Goal: Feedback & Contribution: Contribute content

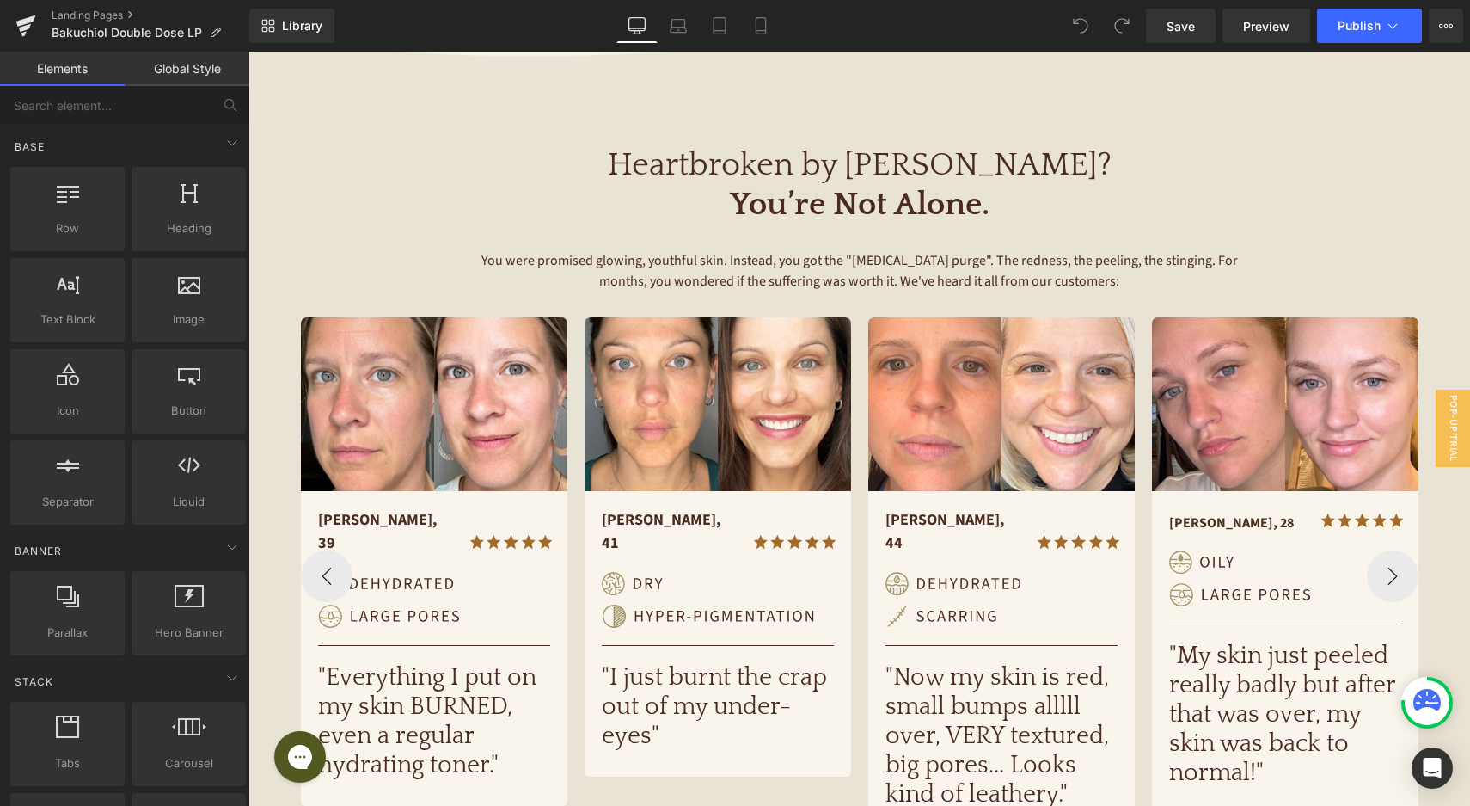
scroll to position [368, 0]
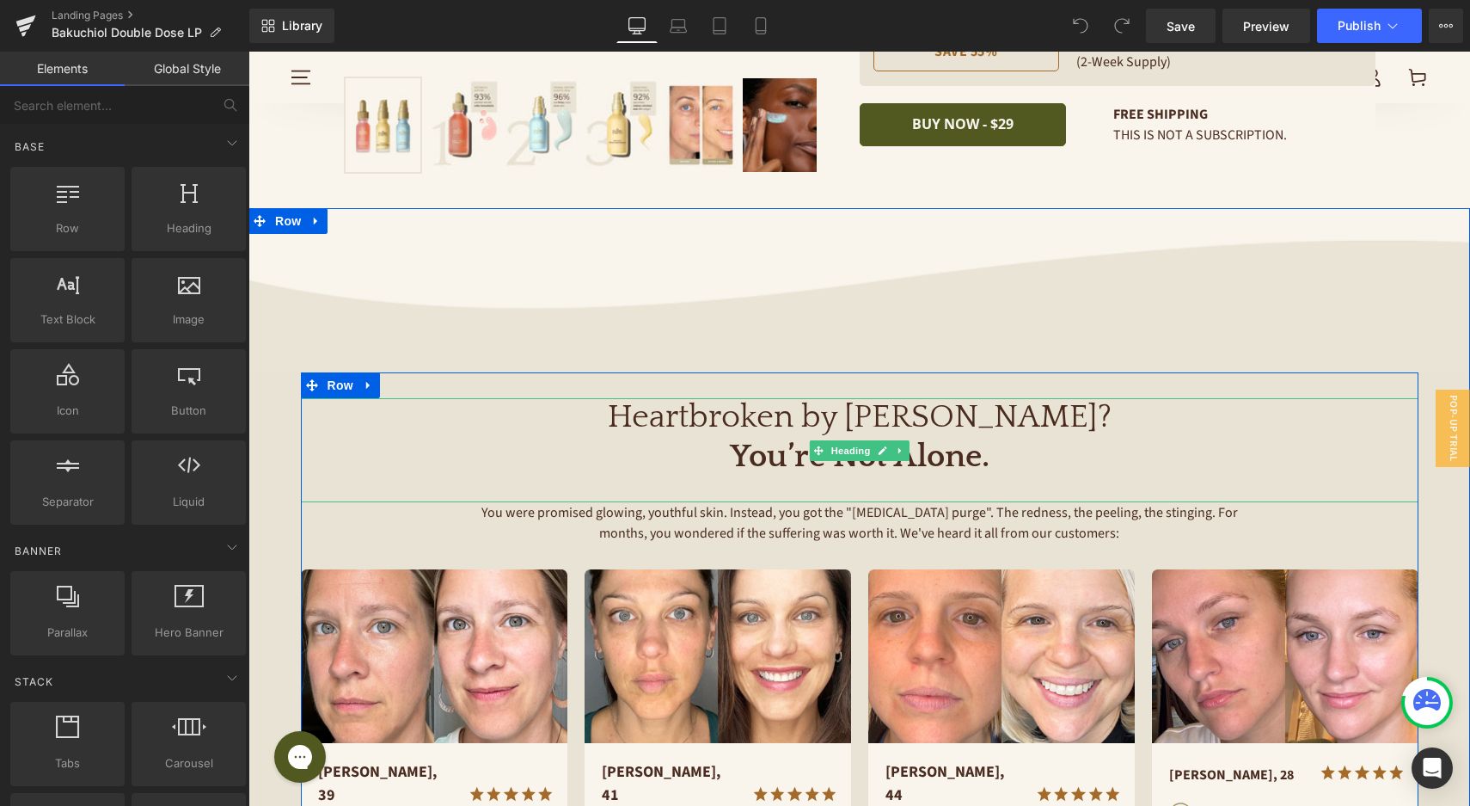
click at [973, 457] on strong "You’re Not Alone." at bounding box center [860, 457] width 260 height 36
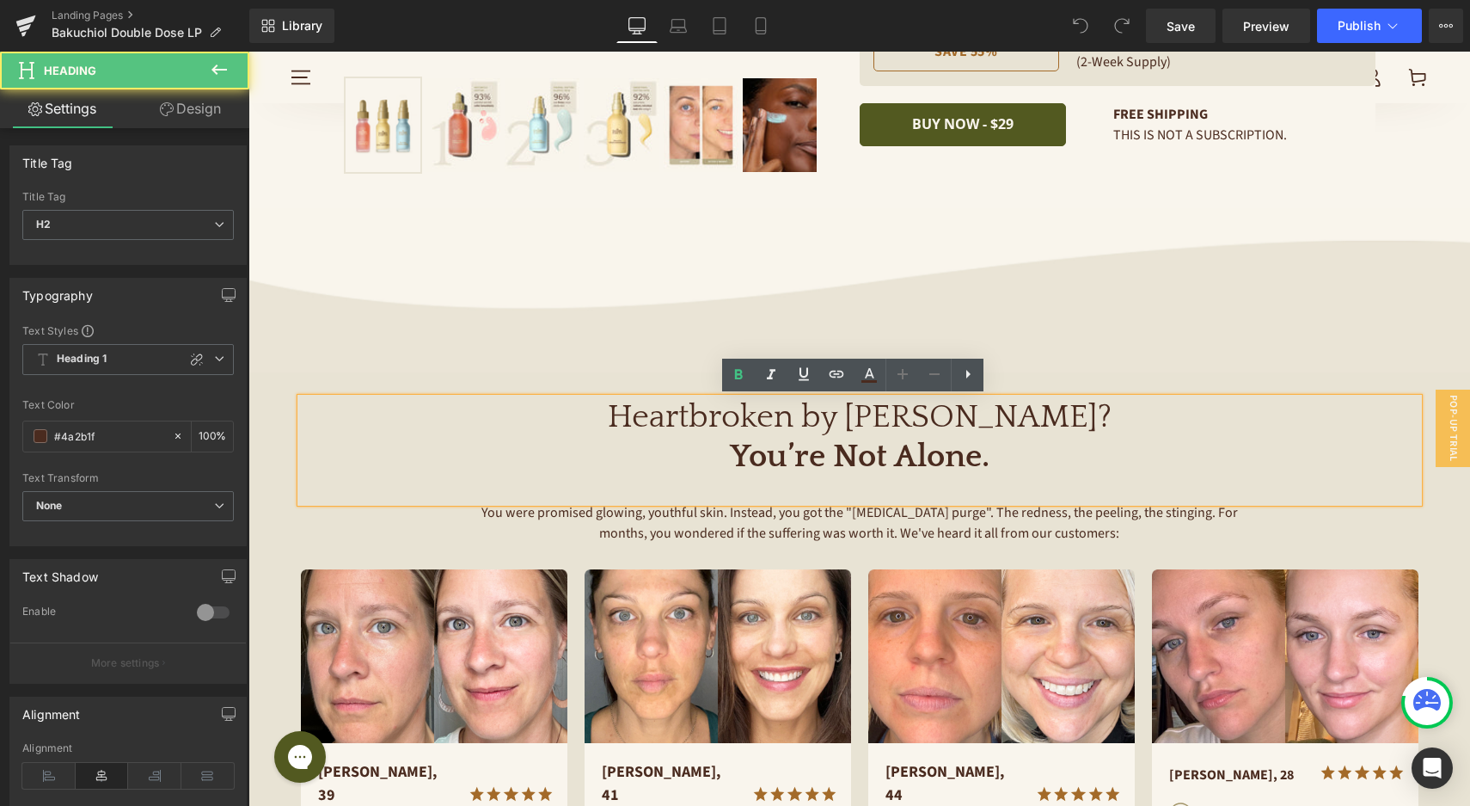
click at [878, 455] on strong "You’re Not Alone." at bounding box center [860, 457] width 260 height 36
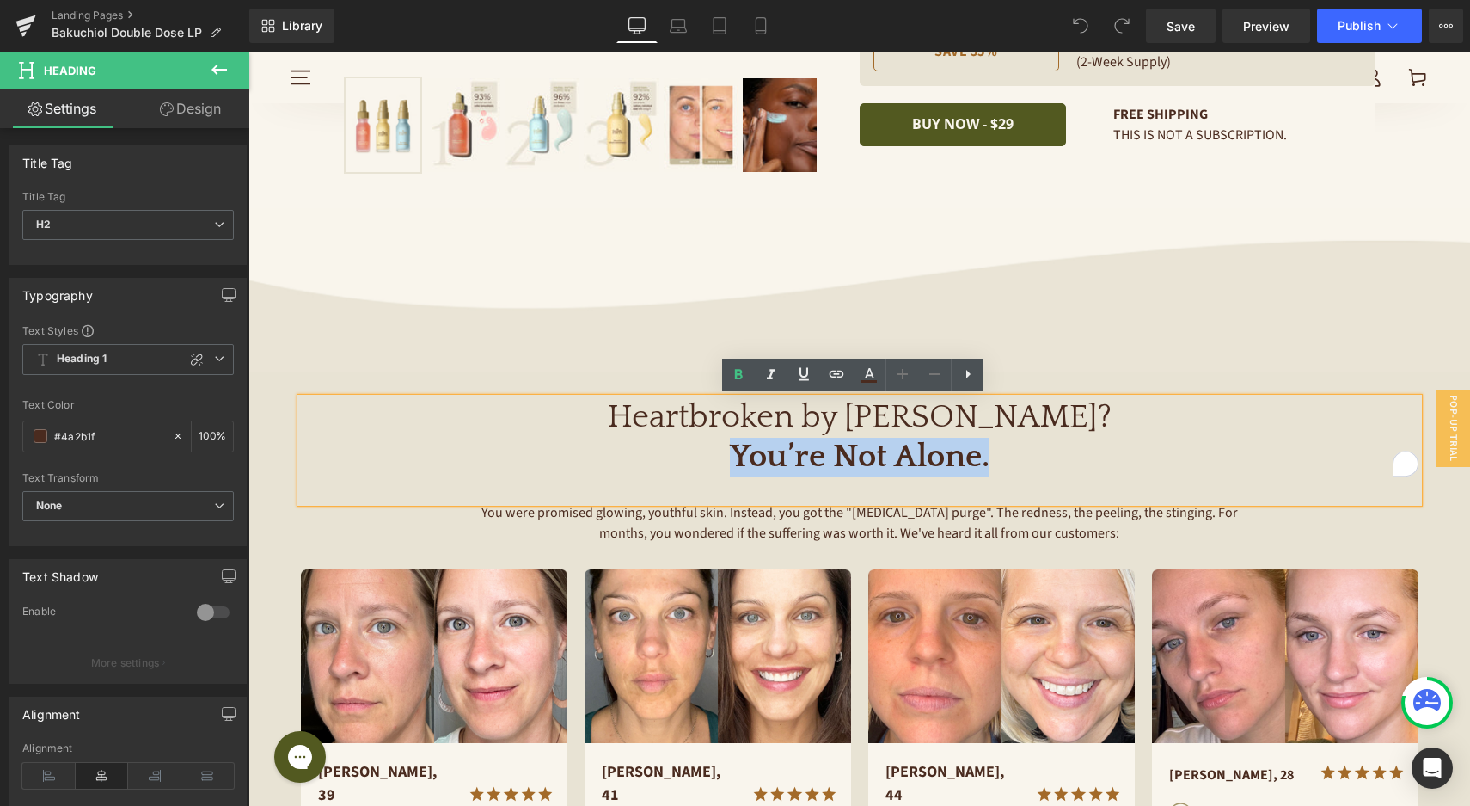
click at [878, 455] on strong "You’re Not Alone." at bounding box center [860, 457] width 260 height 36
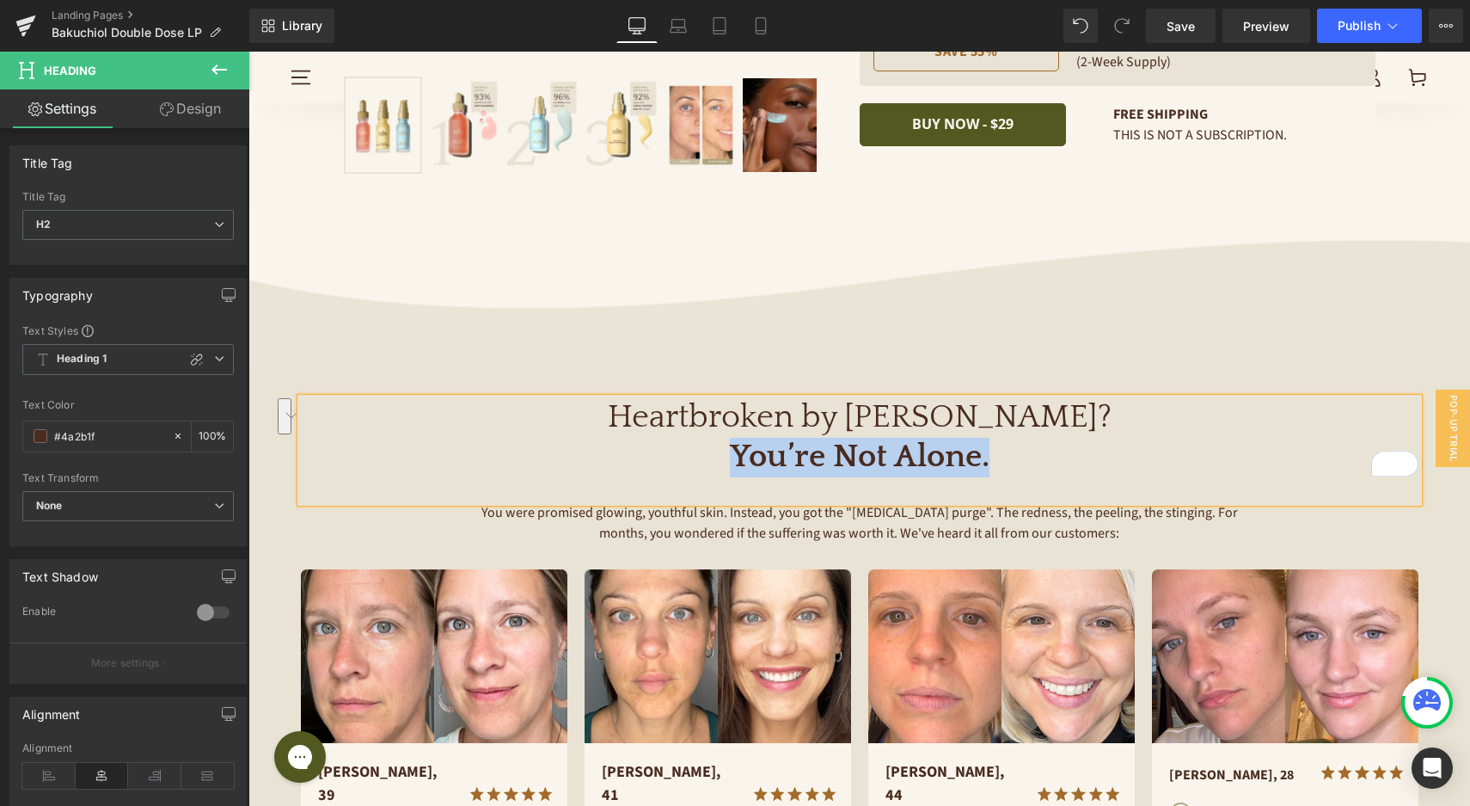
paste div "To enrich screen reader interactions, please activate Accessibility in Grammarl…"
click at [829, 524] on p "You were promised glowing, youthful skin. Instead, you got the "[MEDICAL_DATA] …" at bounding box center [860, 522] width 774 height 41
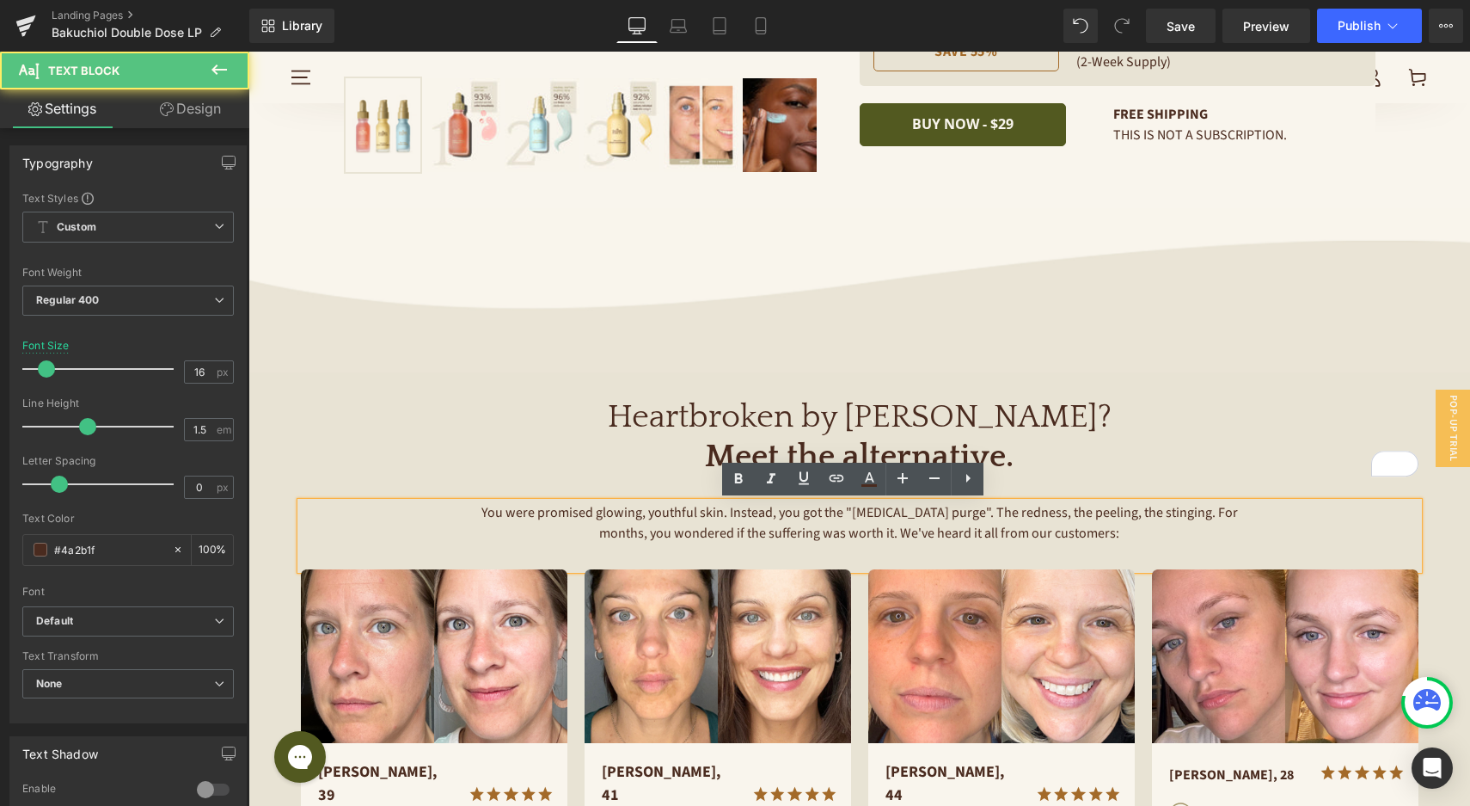
click at [831, 512] on span "You were promised glowing, youthful skin. Instead, you got the "[MEDICAL_DATA] …" at bounding box center [861, 523] width 759 height 40
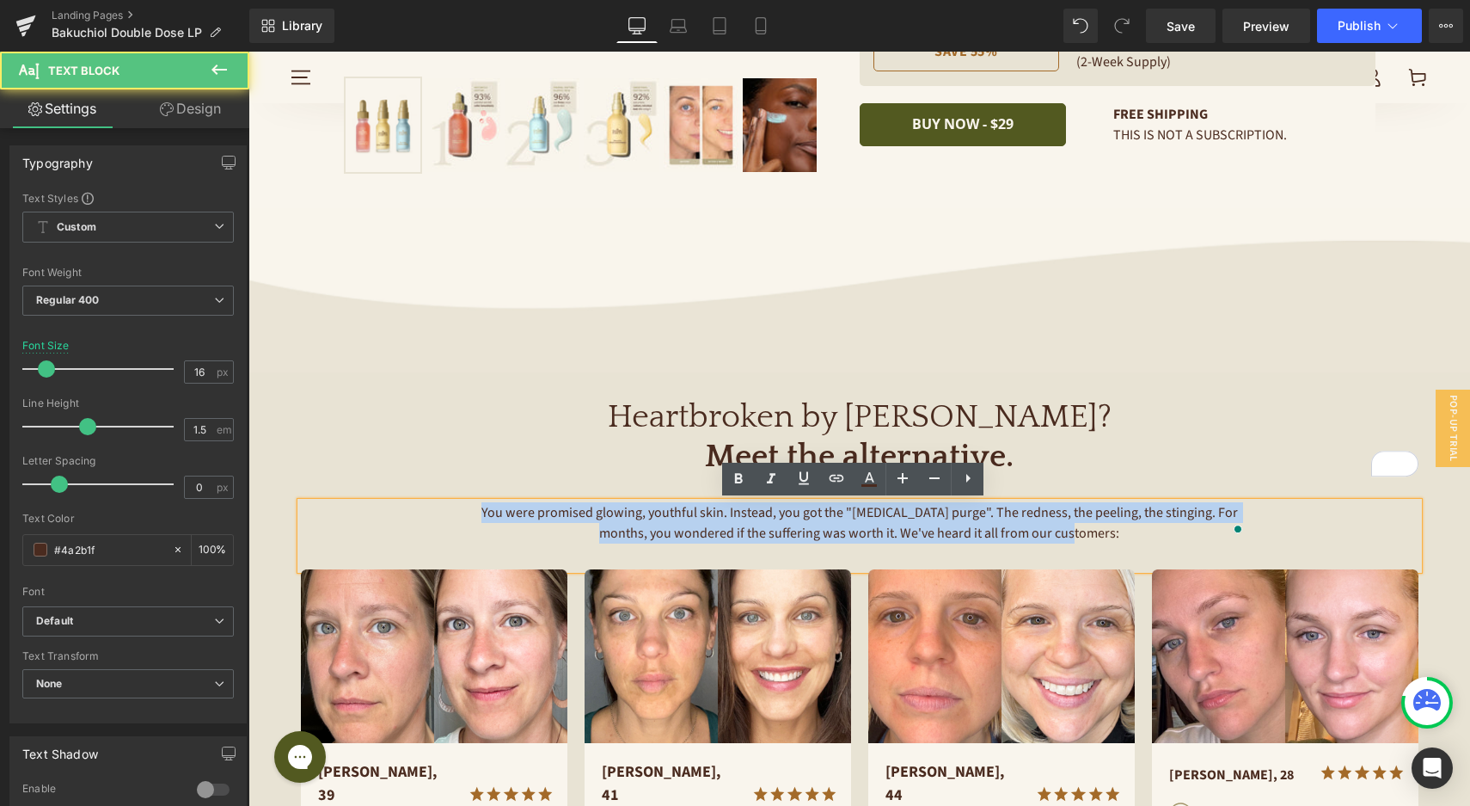
click at [831, 512] on span "You were promised glowing, youthful skin. Instead, you got the "[MEDICAL_DATA] …" at bounding box center [861, 523] width 759 height 40
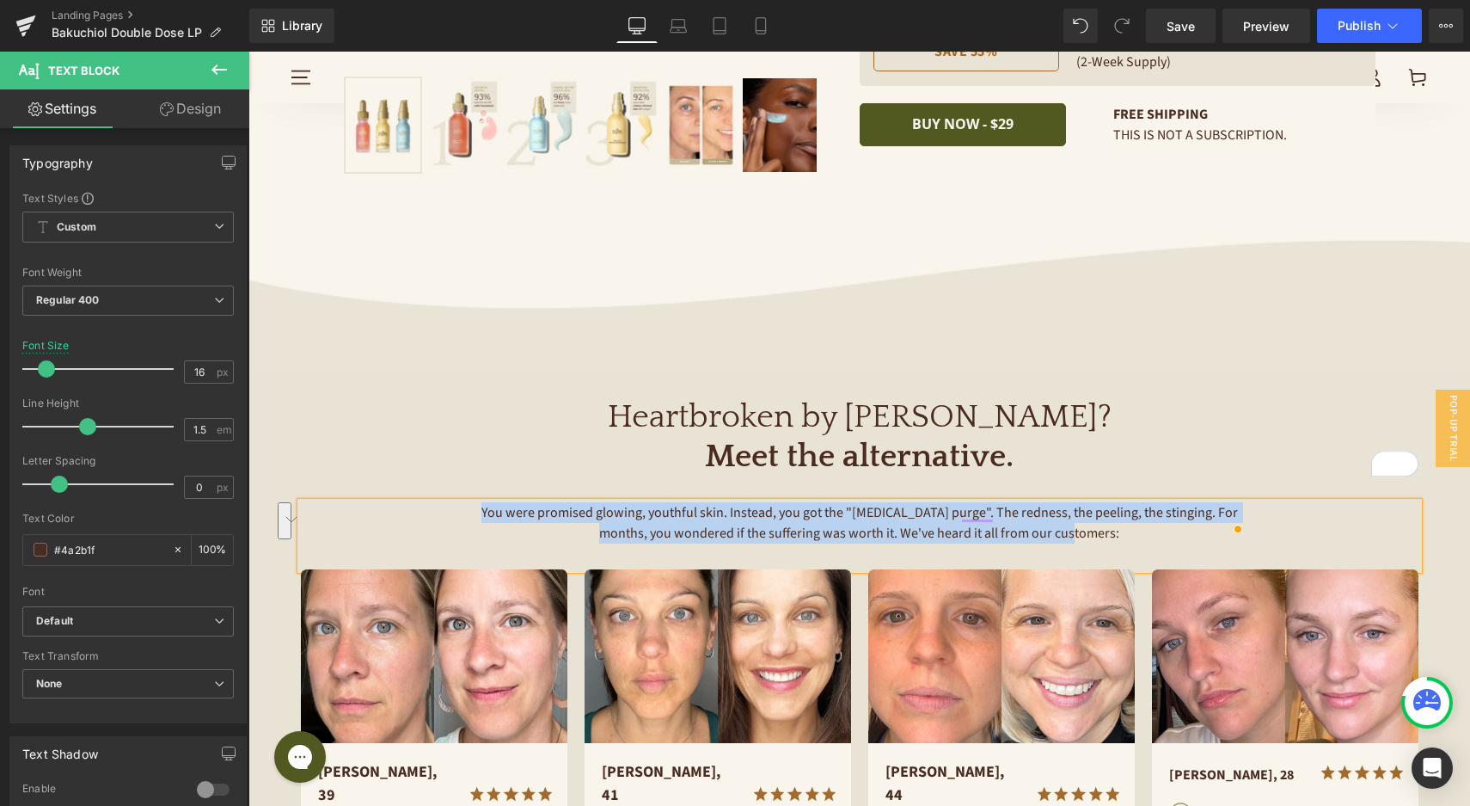
paste div "To enrich screen reader interactions, please activate Accessibility in Grammarl…"
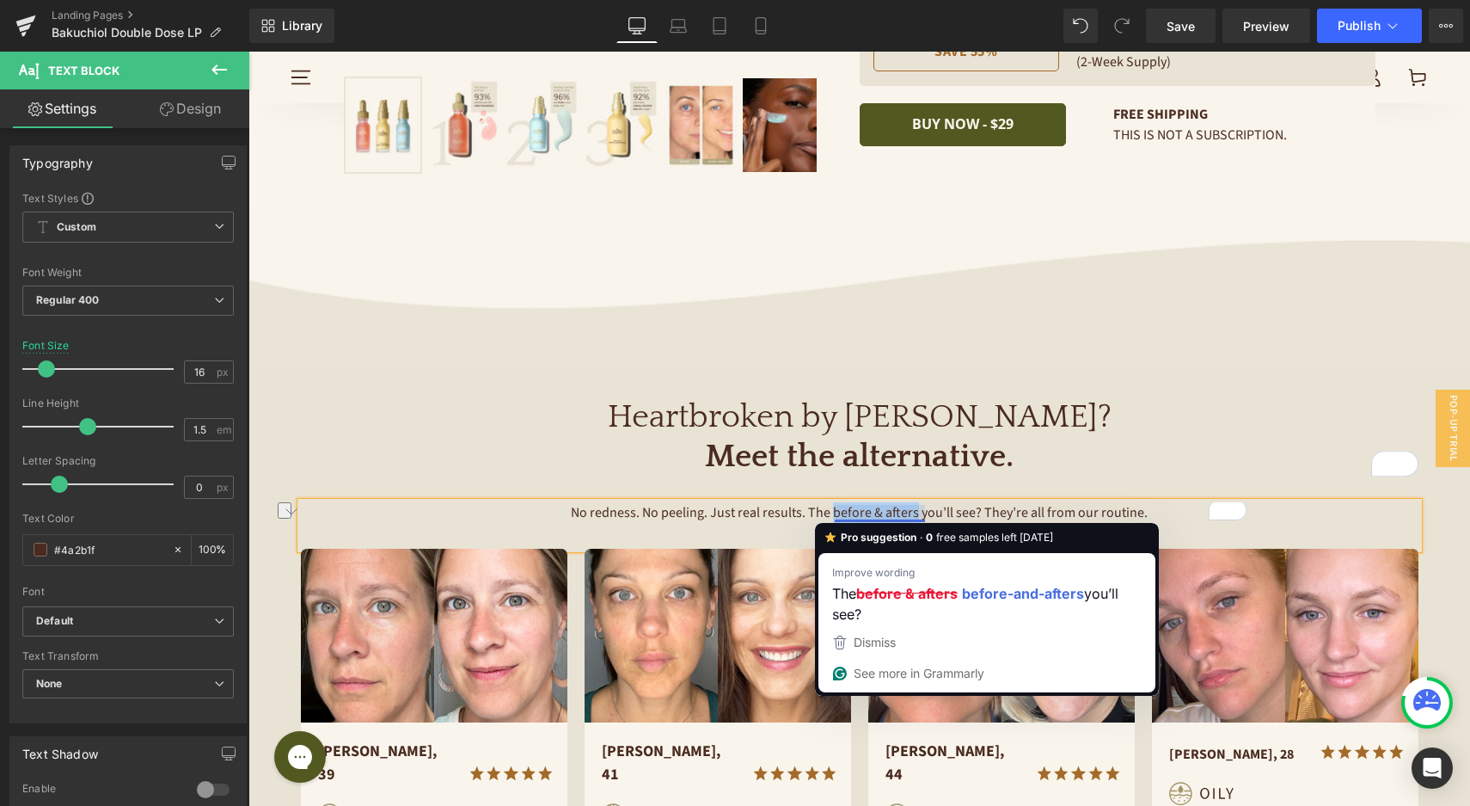
drag, startPoint x: 917, startPoint y: 515, endPoint x: 827, endPoint y: 518, distance: 90.4
click at [827, 518] on span "No redness. No peeling. Just real results. The before & afters you’ll see? They…" at bounding box center [859, 512] width 577 height 19
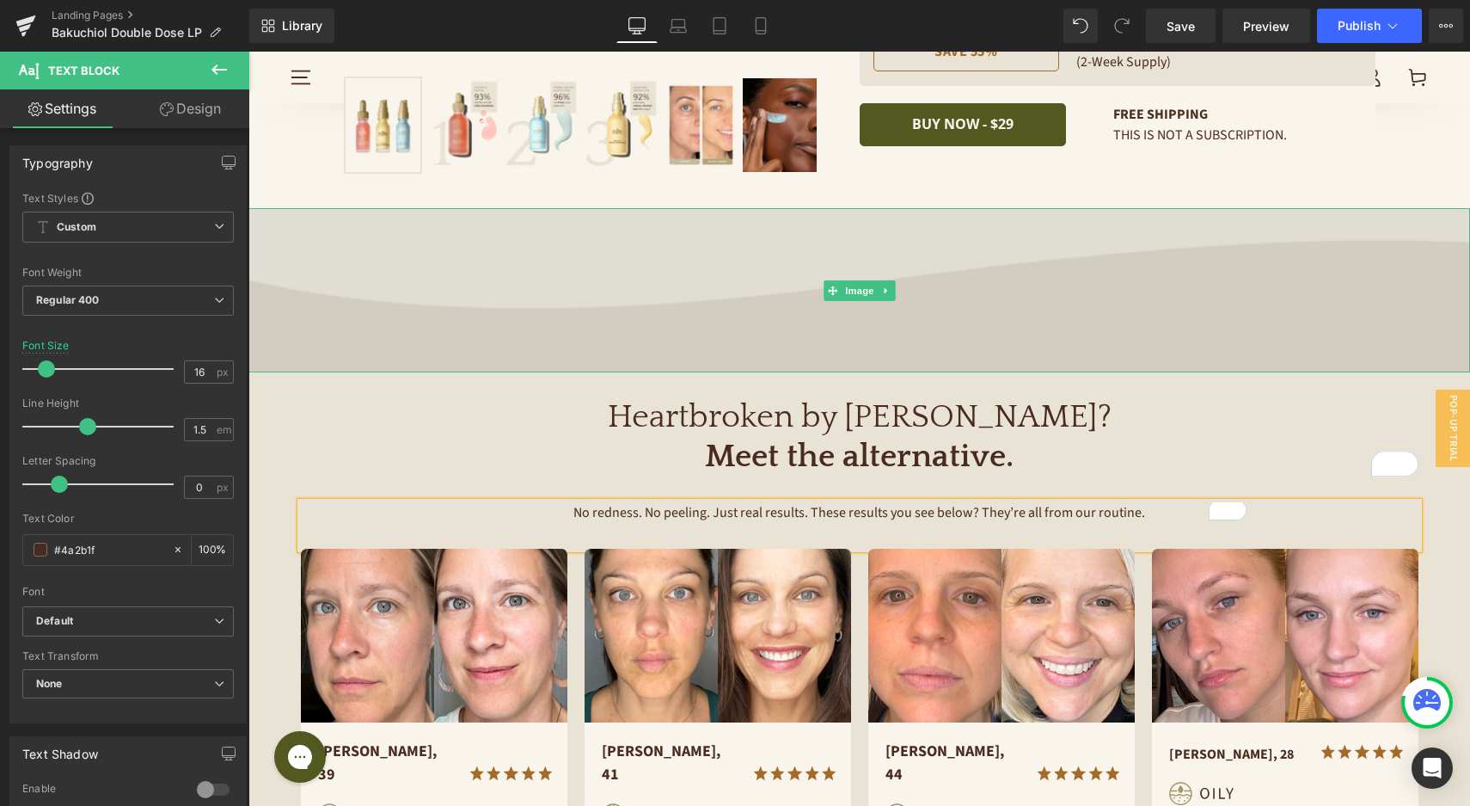
click at [1302, 322] on img at bounding box center [859, 290] width 1222 height 164
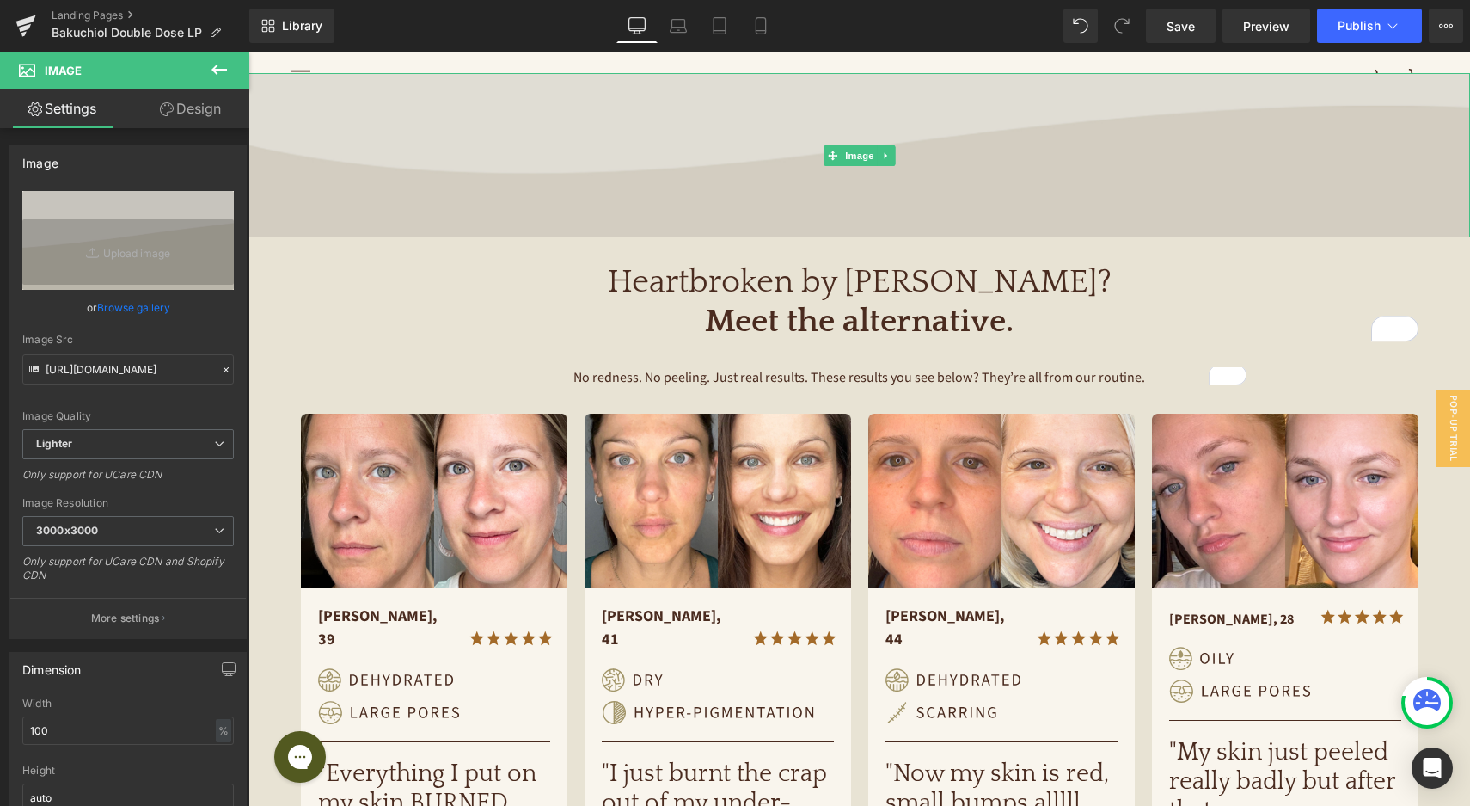
scroll to position [566, 0]
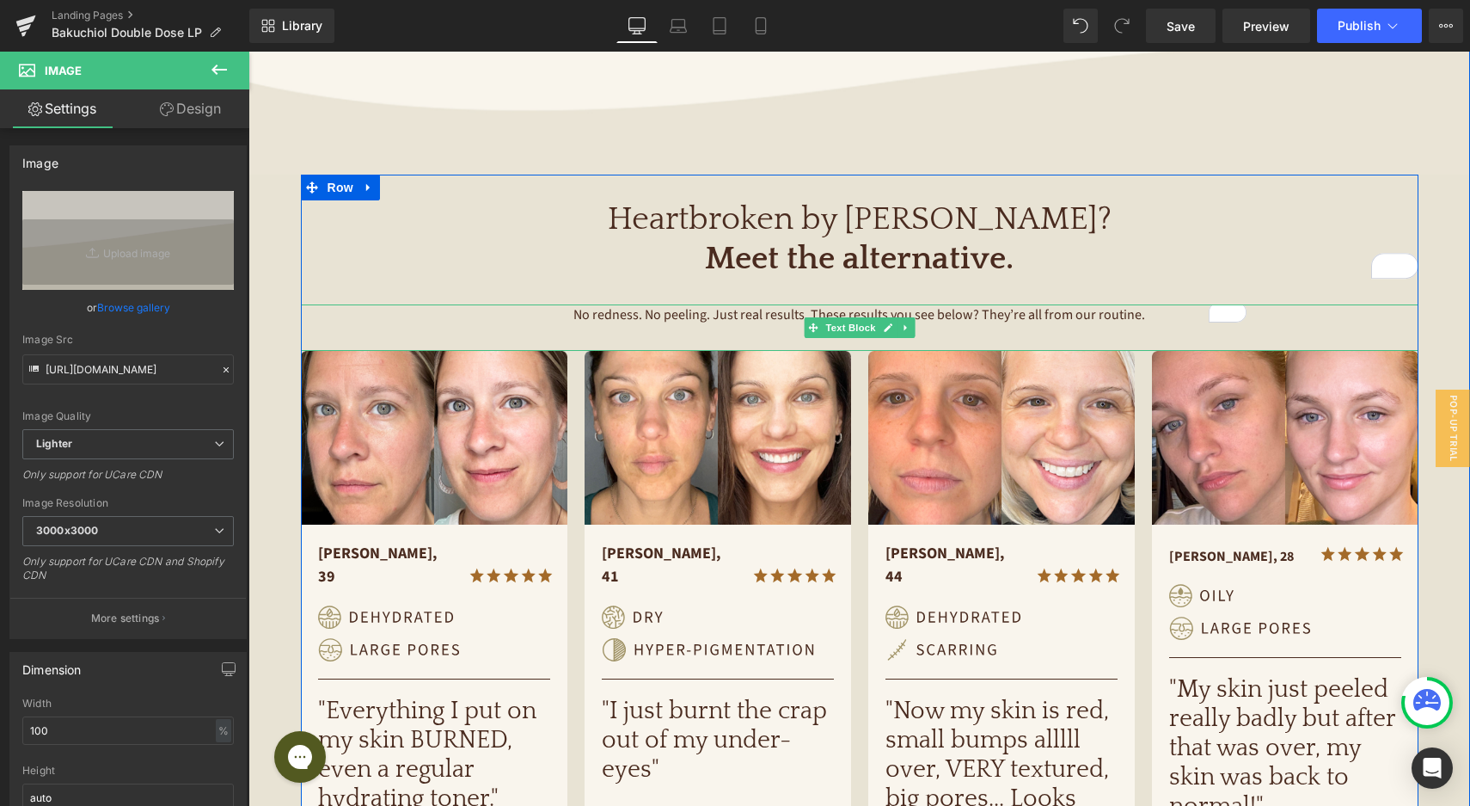
click at [1089, 318] on span "No redness. No peeling. Just real results. These results you see below? They’re…" at bounding box center [860, 314] width 572 height 19
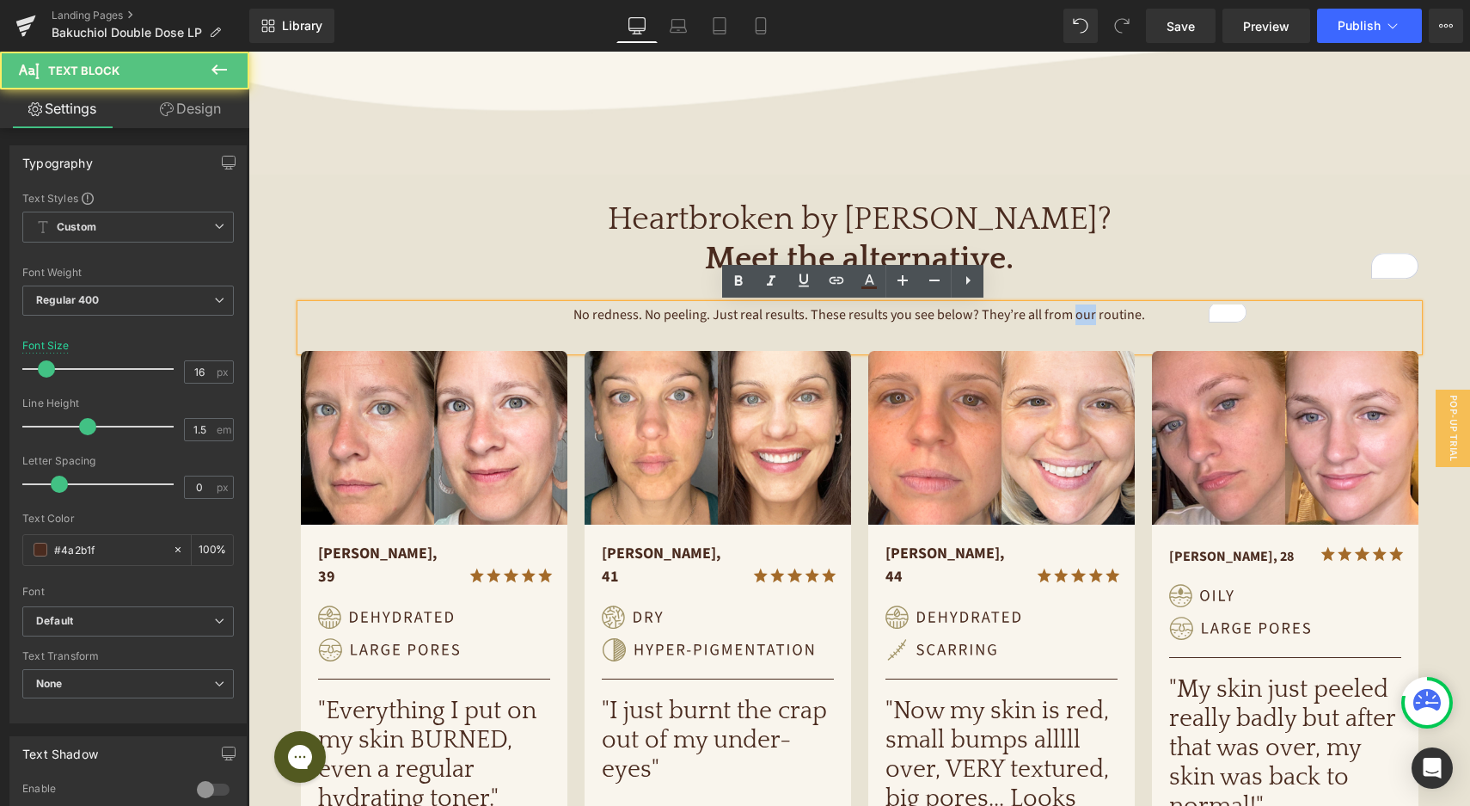
click at [1089, 317] on span "No redness. No peeling. Just real results. These results you see below? They’re…" at bounding box center [860, 314] width 572 height 19
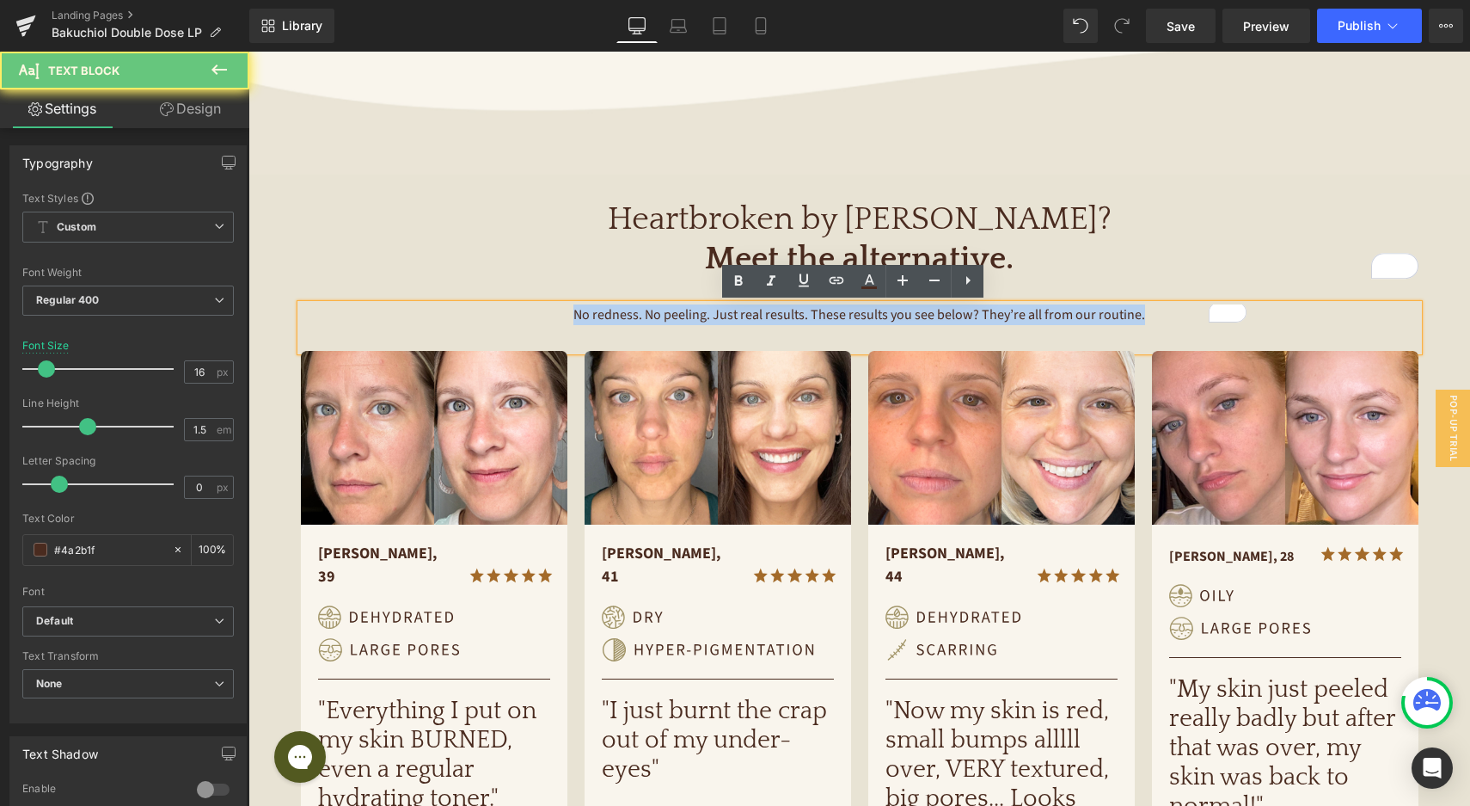
click at [1089, 317] on span "No redness. No peeling. Just real results. These results you see below? They’re…" at bounding box center [860, 314] width 572 height 19
copy span "No redness. No peeling. Just real results. These results you see below? They’re…"
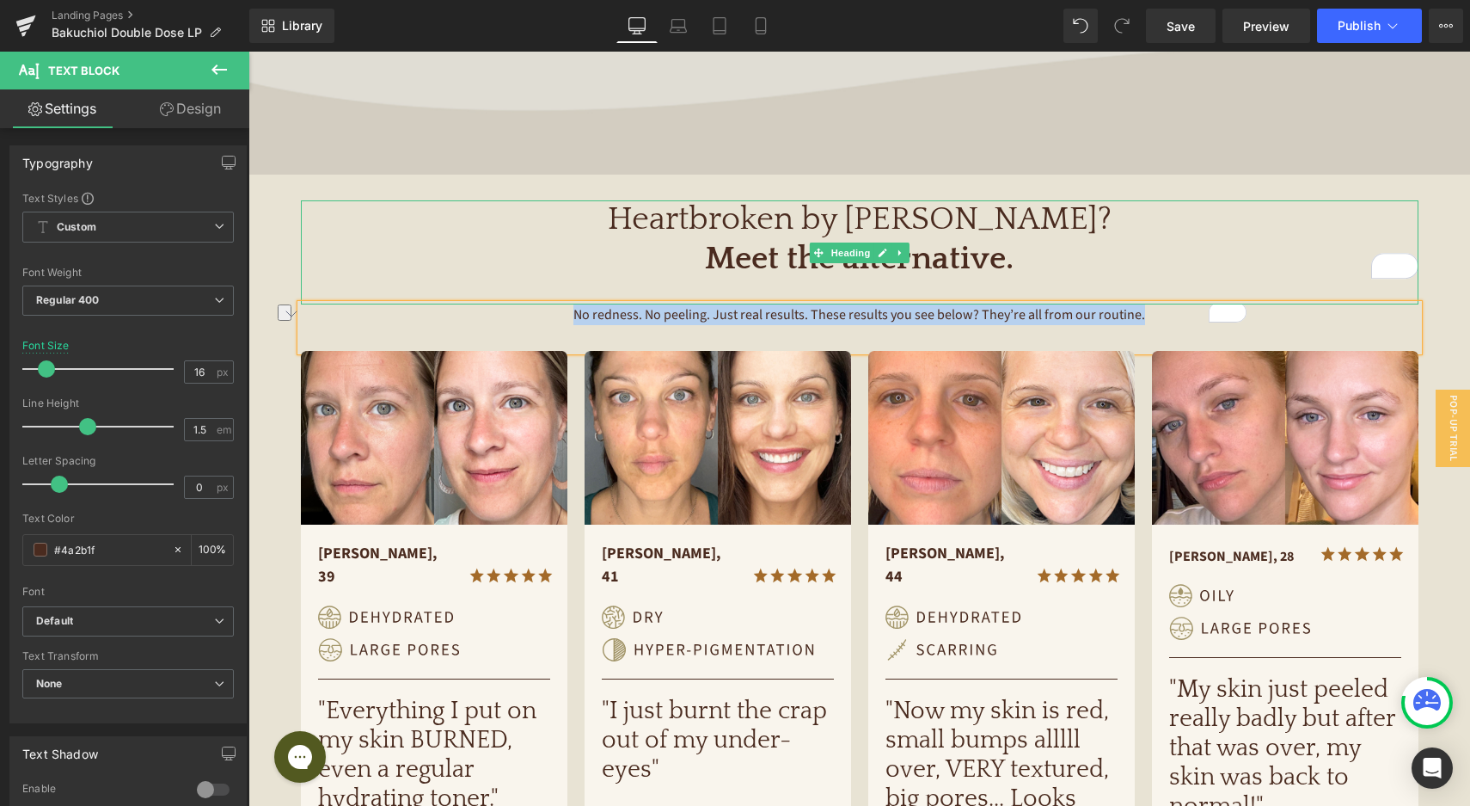
copy span "No redness. No peeling. Just real results. These results you see below? They’re…"
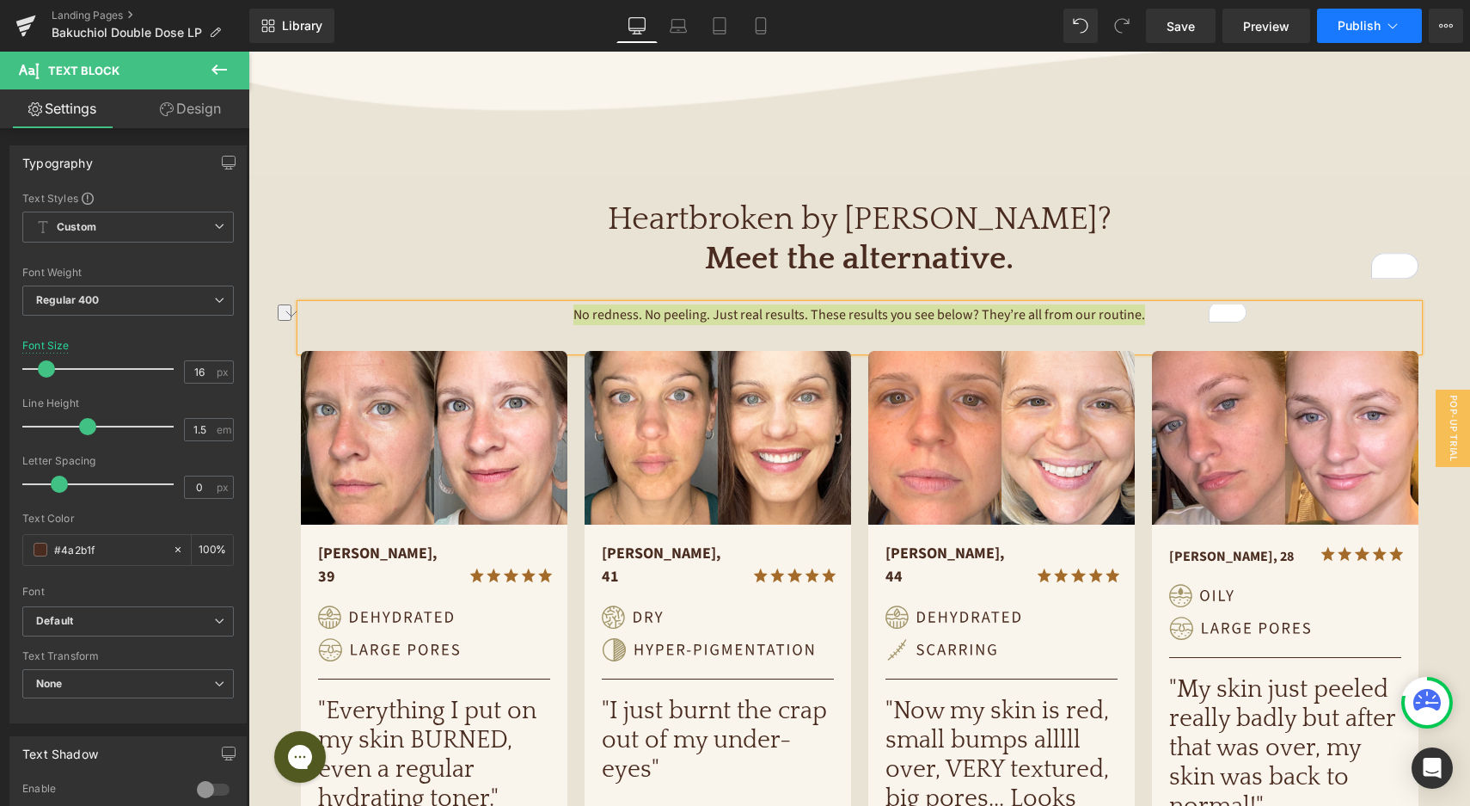
click at [1361, 30] on span "Publish" at bounding box center [1359, 26] width 43 height 14
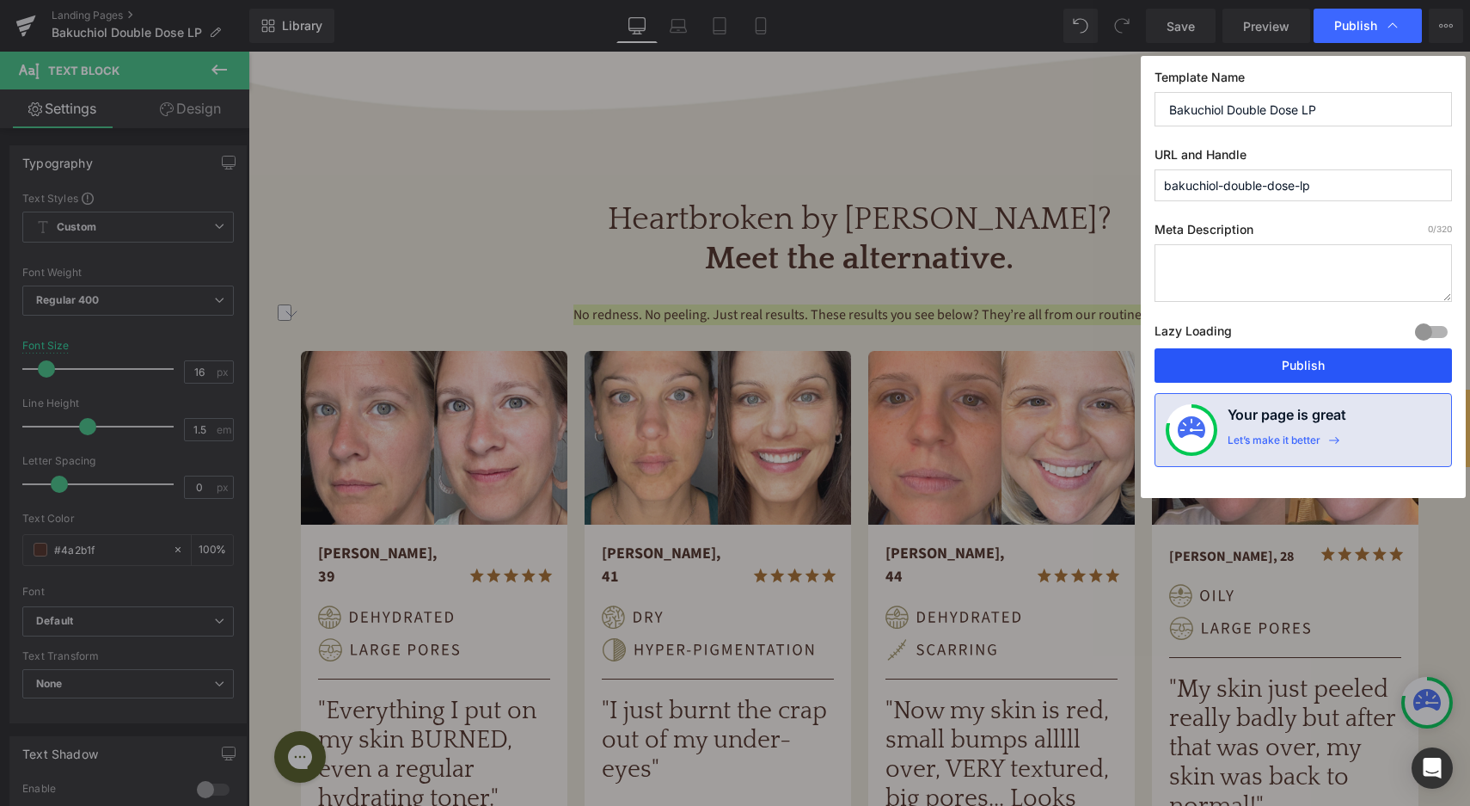
click at [1255, 360] on button "Publish" at bounding box center [1304, 365] width 298 height 34
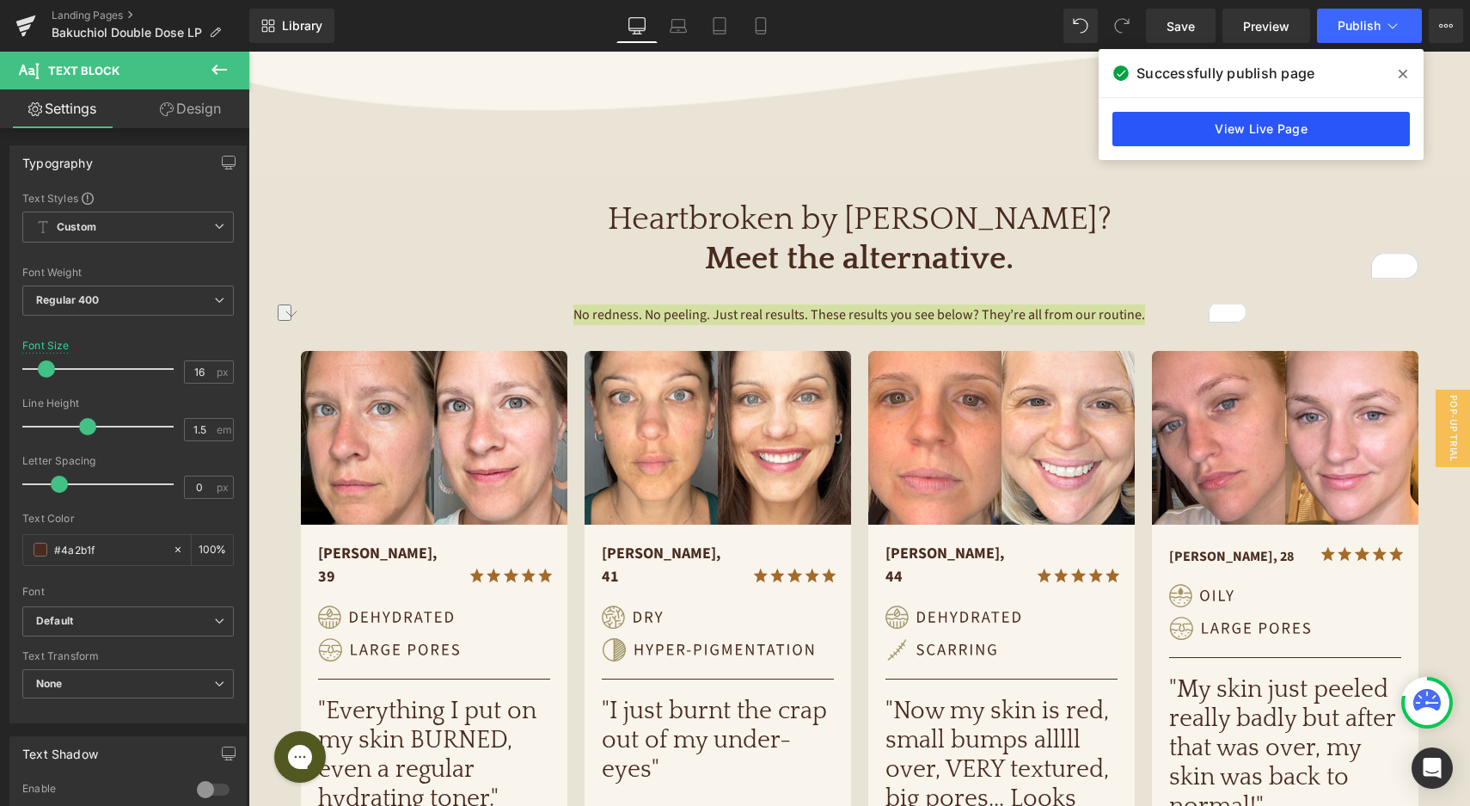
click at [1287, 134] on link "View Live Page" at bounding box center [1262, 129] width 298 height 34
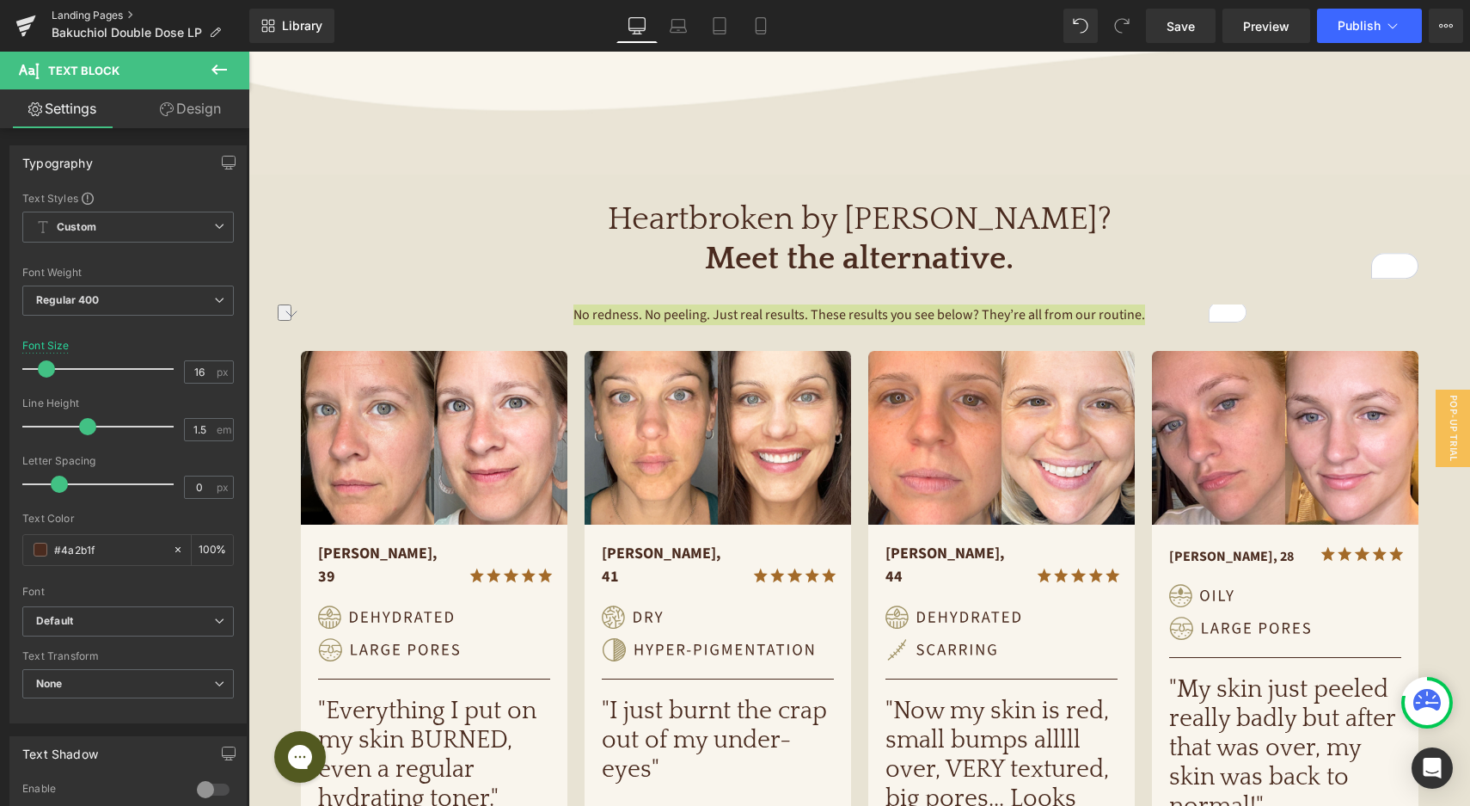
click at [95, 16] on link "Landing Pages" at bounding box center [151, 16] width 198 height 14
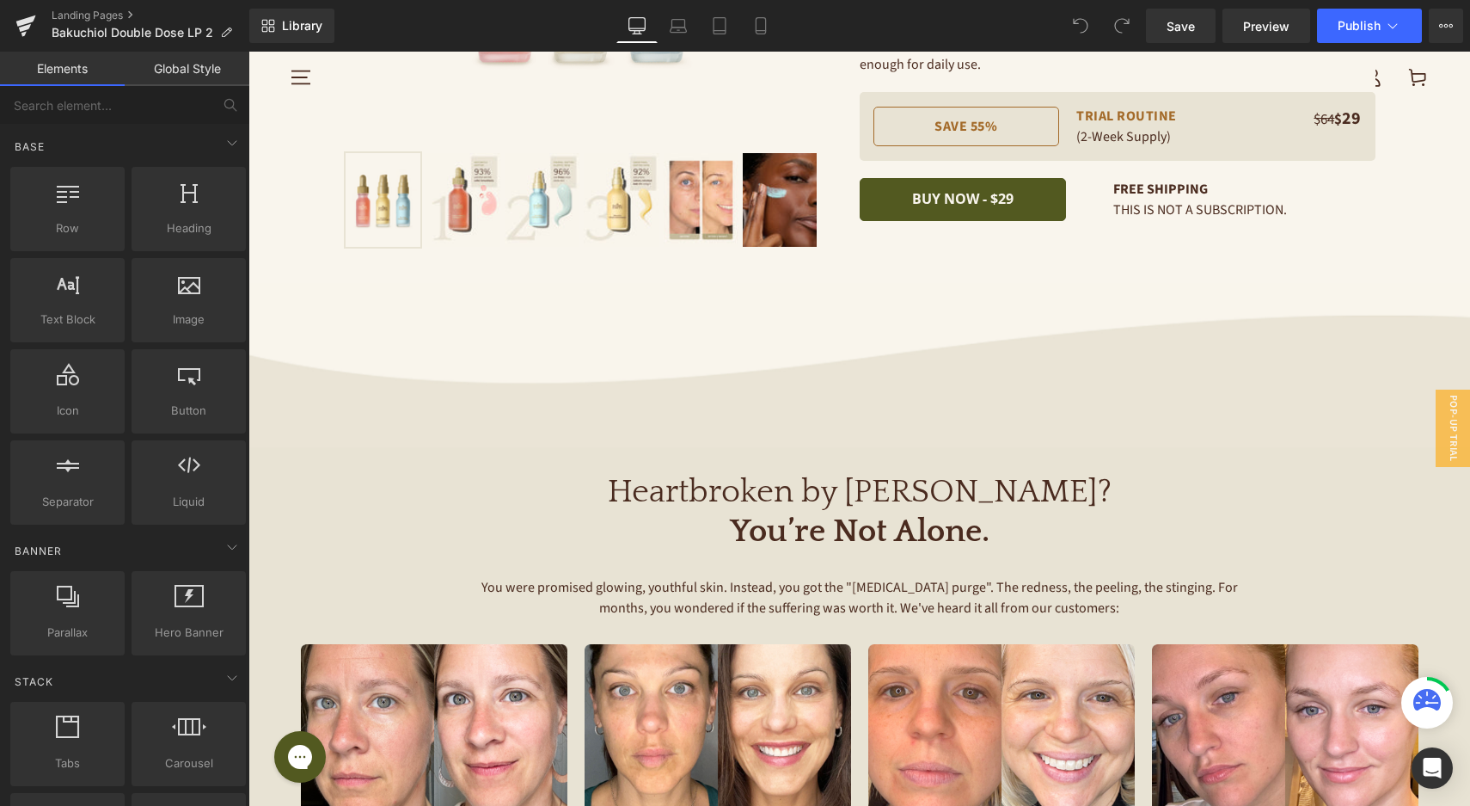
scroll to position [295, 0]
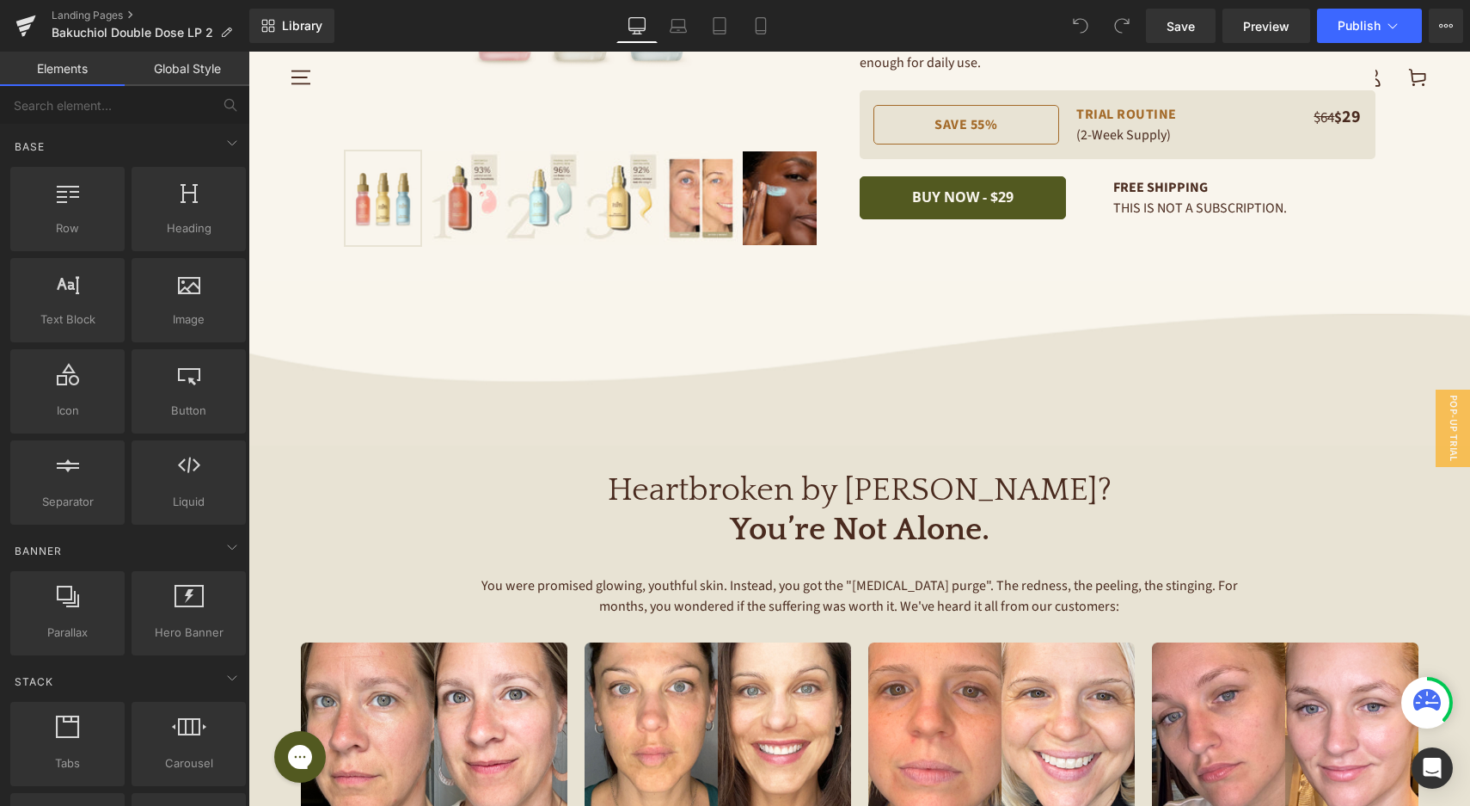
click at [900, 538] on strong "You’re Not Alone." at bounding box center [860, 530] width 260 height 36
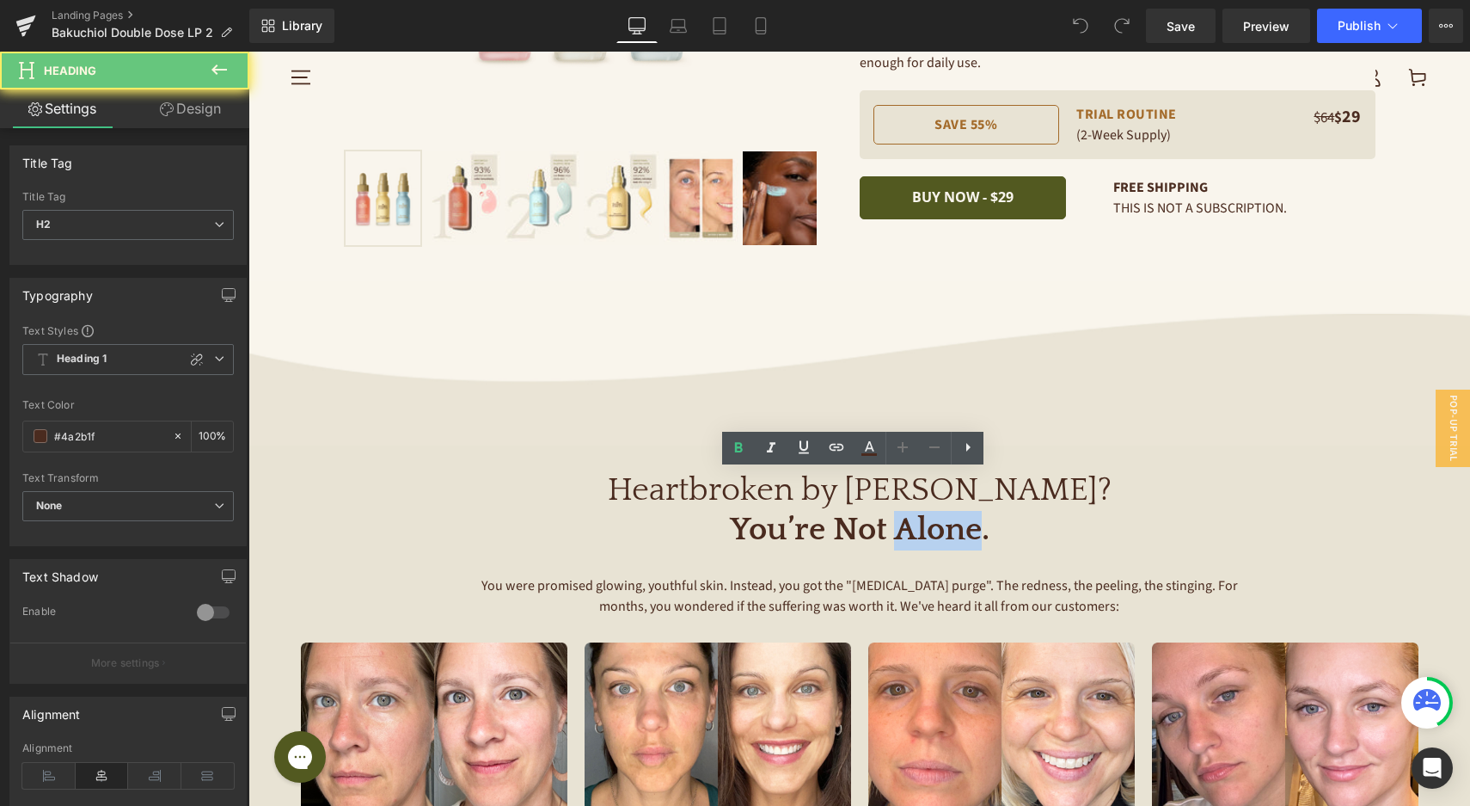
click at [900, 537] on strong "You’re Not Alone." at bounding box center [860, 530] width 260 height 36
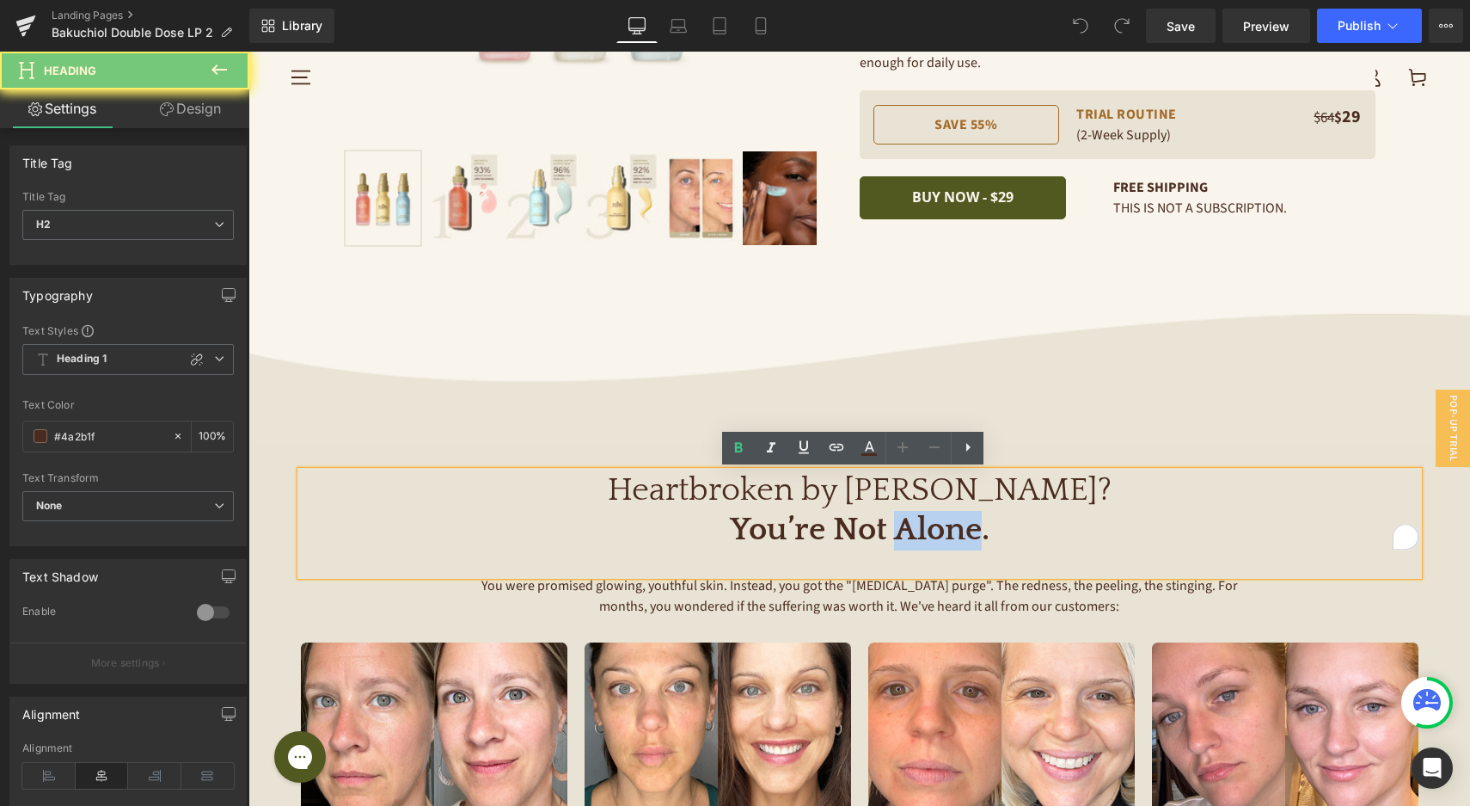
click at [900, 538] on strong "You’re Not Alone." at bounding box center [860, 530] width 260 height 36
click at [900, 537] on strong "You’re Not Alone." at bounding box center [860, 530] width 260 height 36
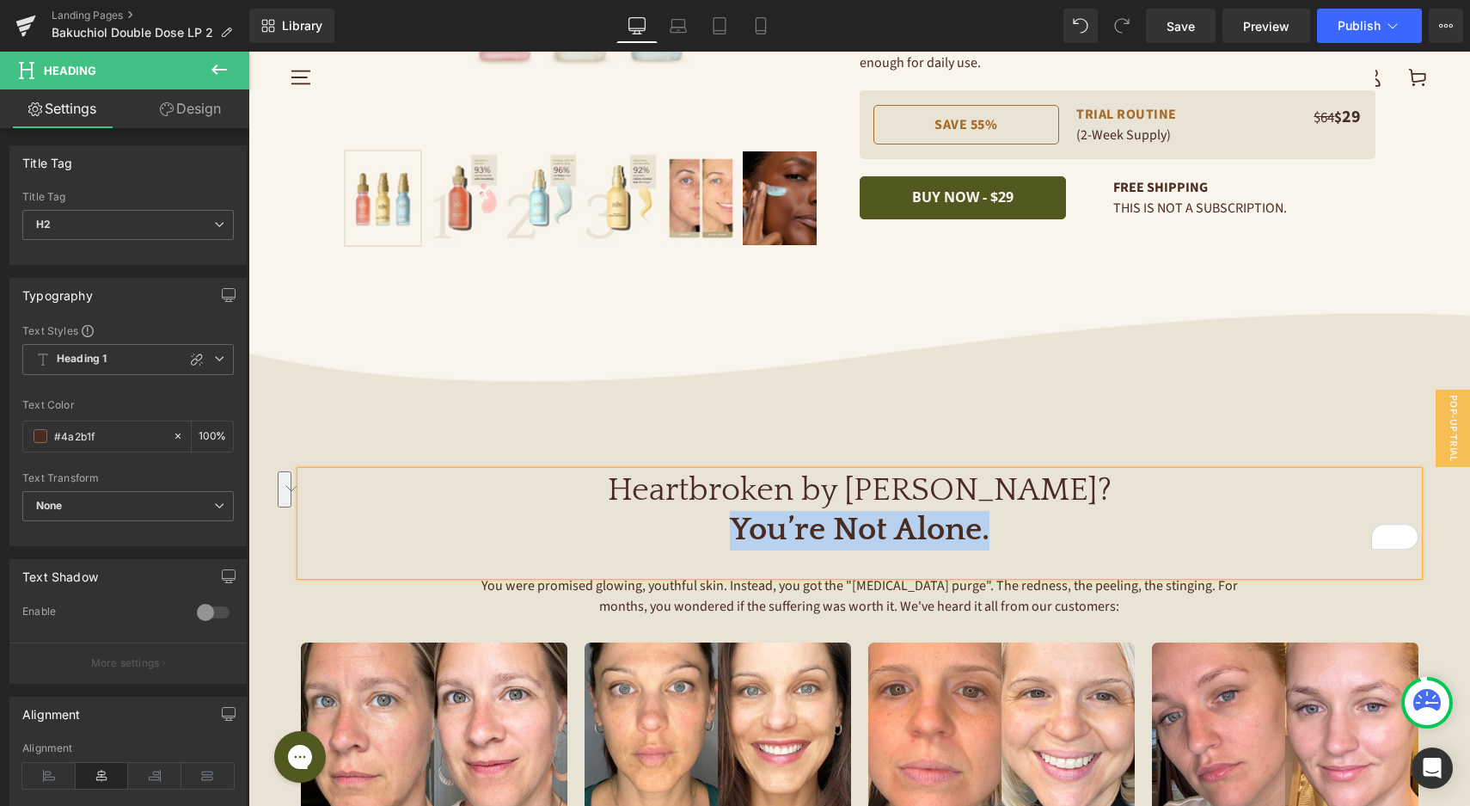
paste div "To enrich screen reader interactions, please activate Accessibility in Grammarl…"
click at [825, 604] on span "Text Block" at bounding box center [850, 608] width 57 height 21
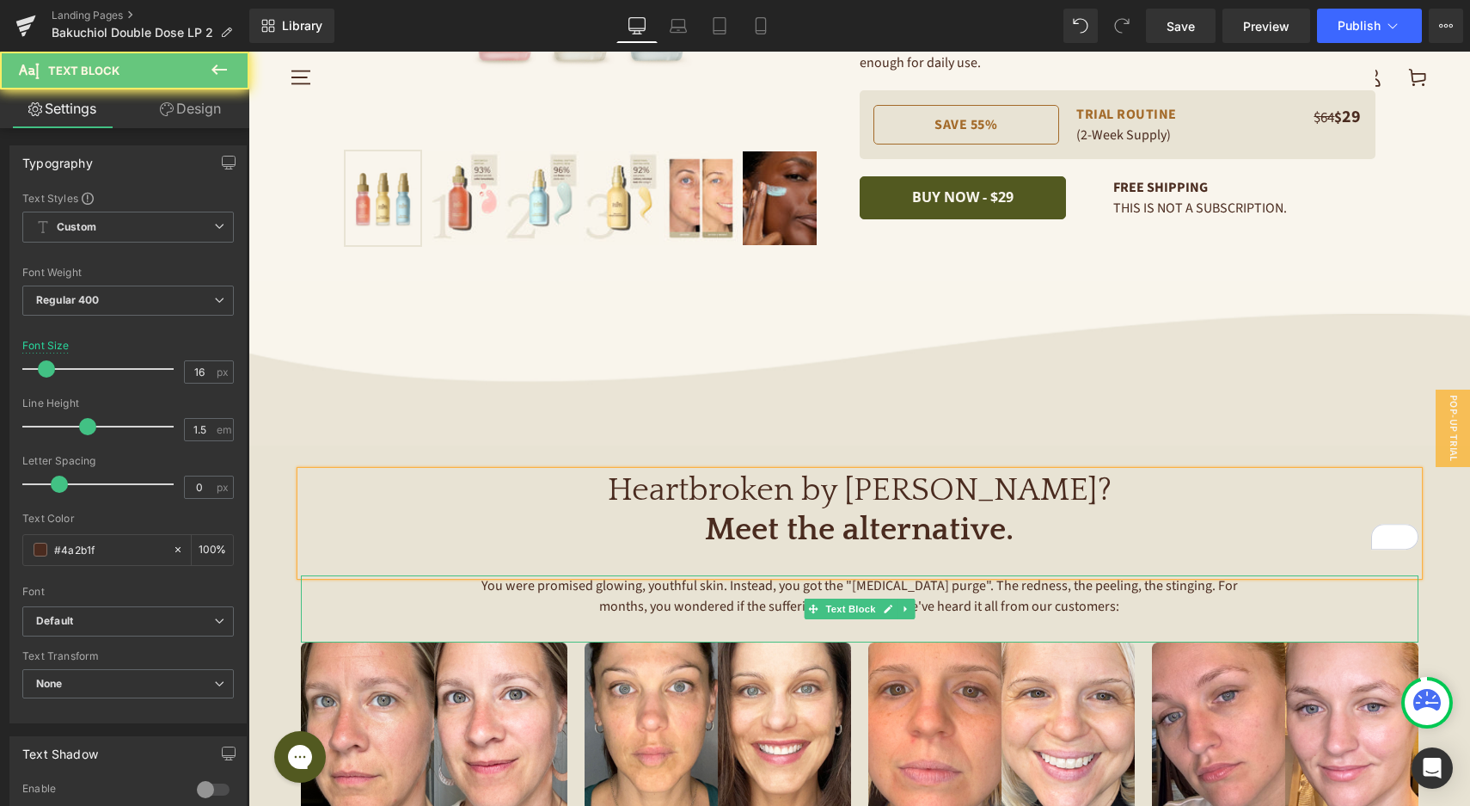
click at [734, 598] on span "You were promised glowing, youthful skin. Instead, you got the "[MEDICAL_DATA] …" at bounding box center [861, 596] width 759 height 40
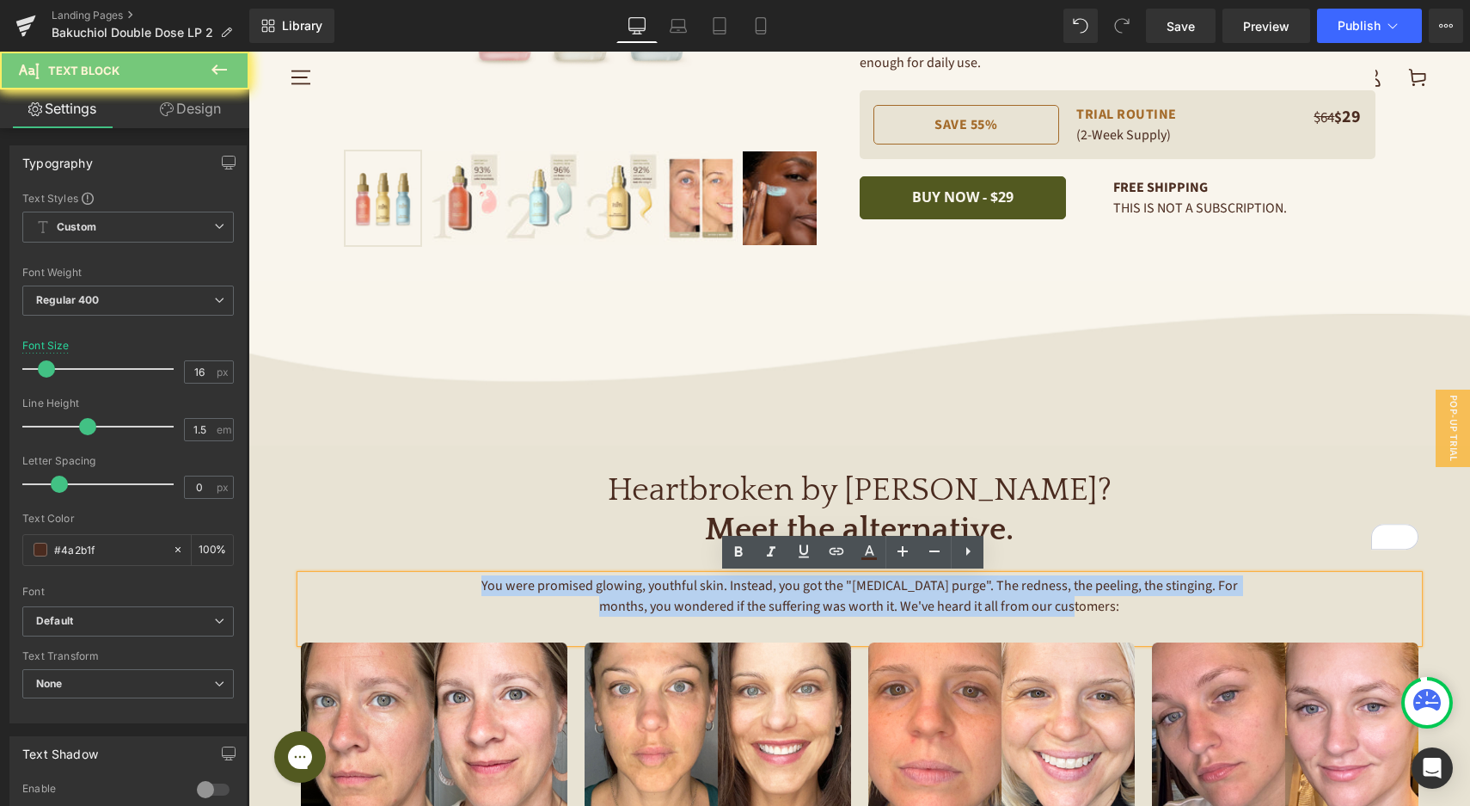
click at [734, 598] on span "You were promised glowing, youthful skin. Instead, you got the "[MEDICAL_DATA] …" at bounding box center [861, 596] width 759 height 40
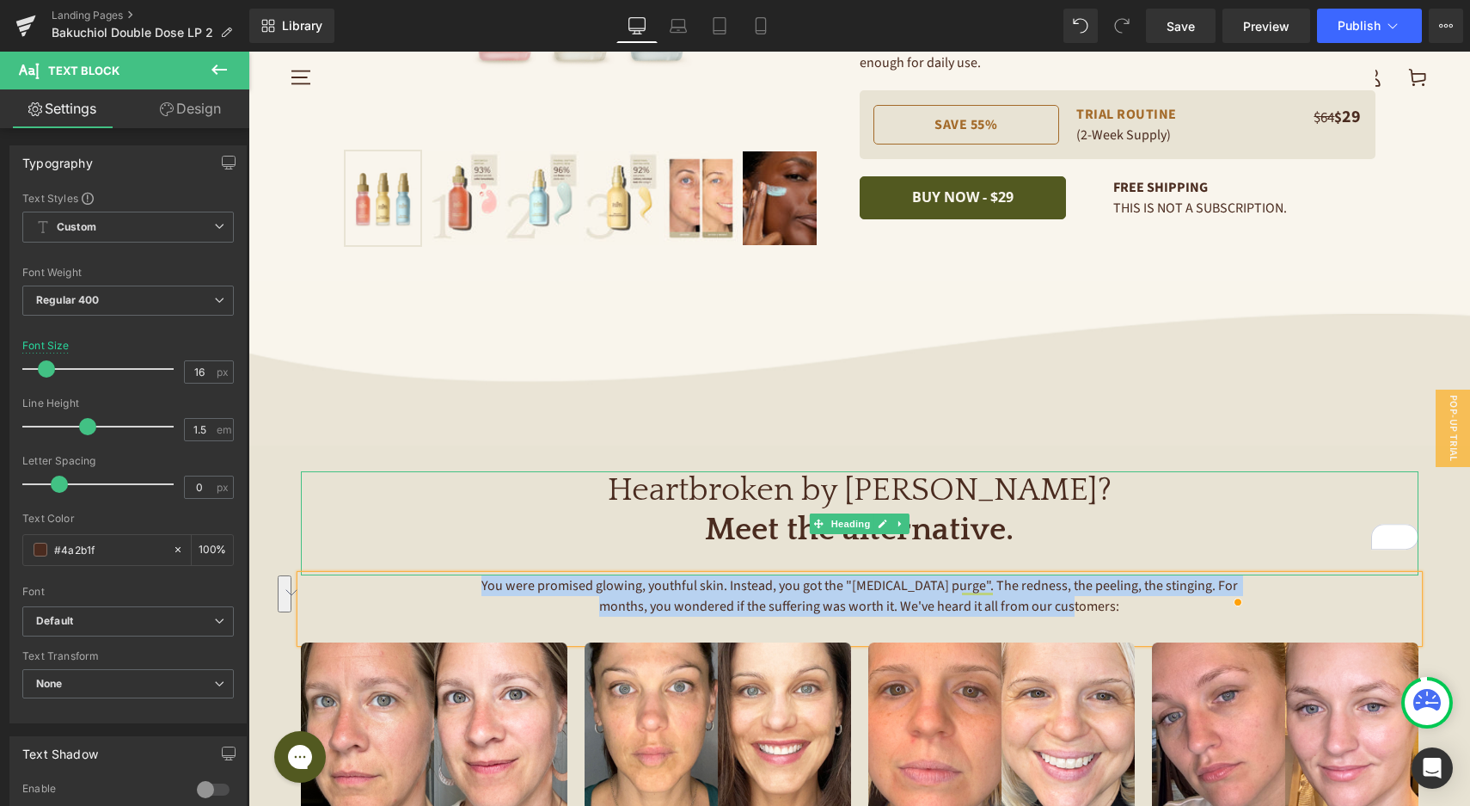
paste div "To enrich screen reader interactions, please activate Accessibility in Grammarl…"
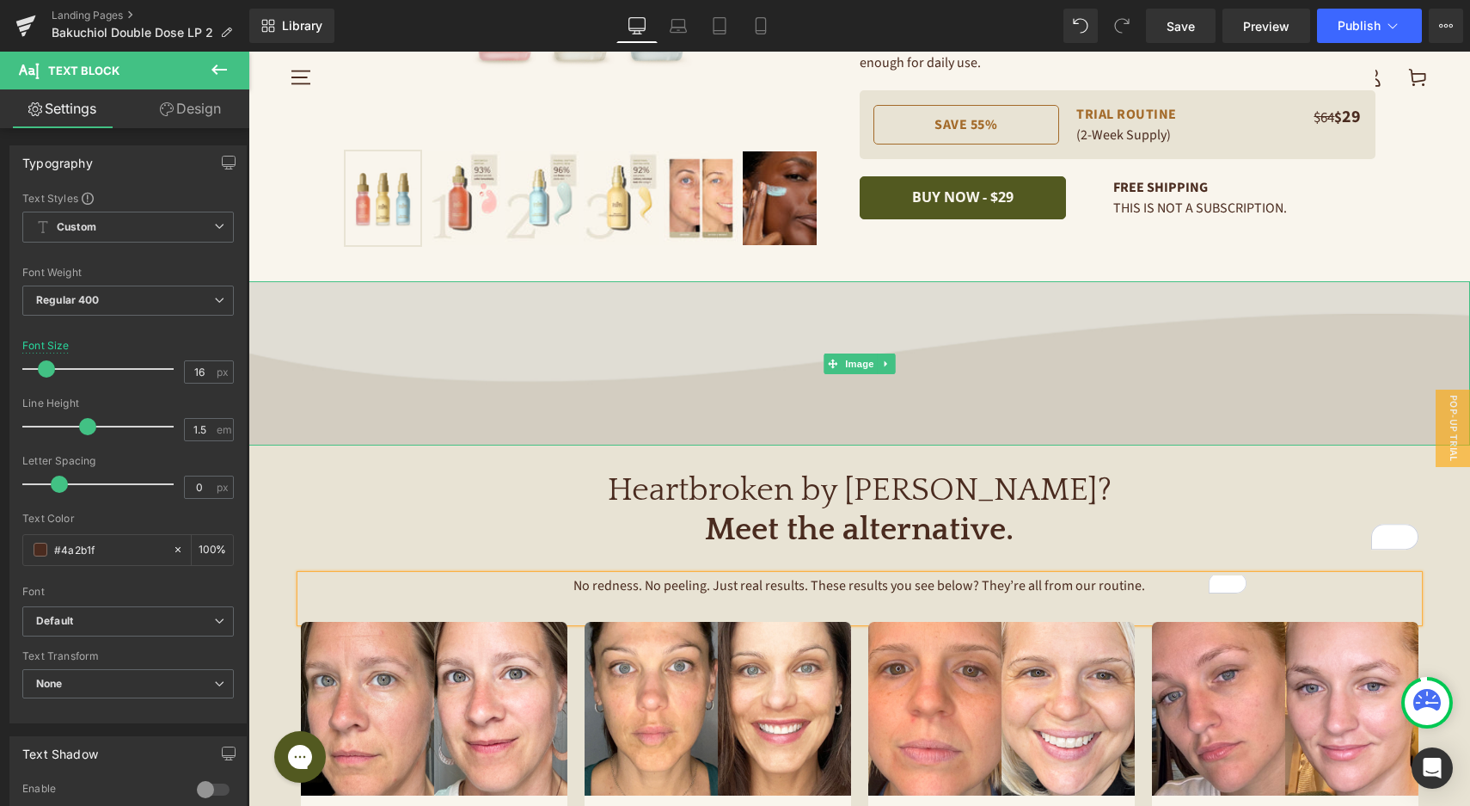
click at [1442, 297] on img at bounding box center [859, 363] width 1222 height 164
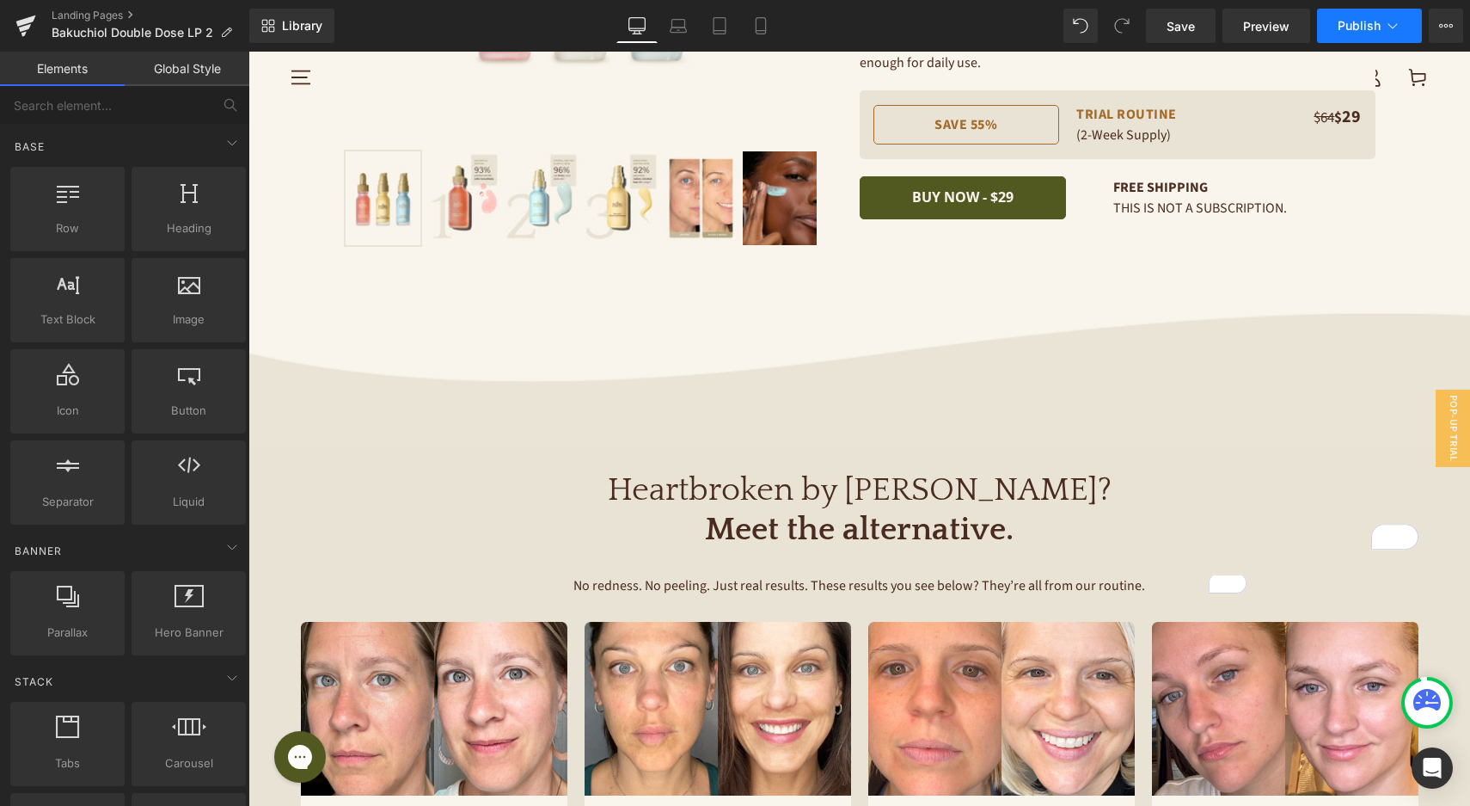
click at [1379, 31] on span "Publish" at bounding box center [1359, 26] width 43 height 14
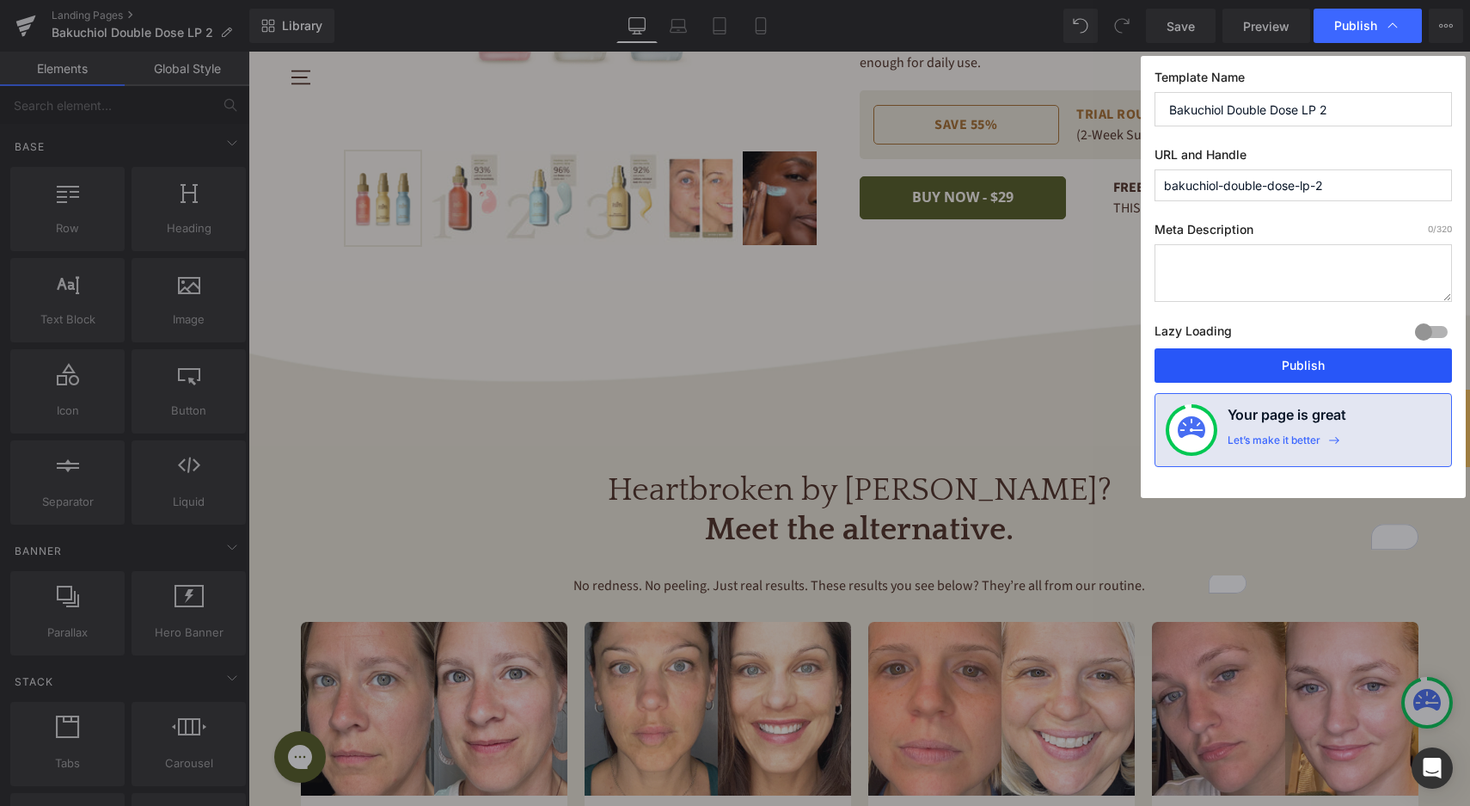
click at [1291, 363] on button "Publish" at bounding box center [1304, 365] width 298 height 34
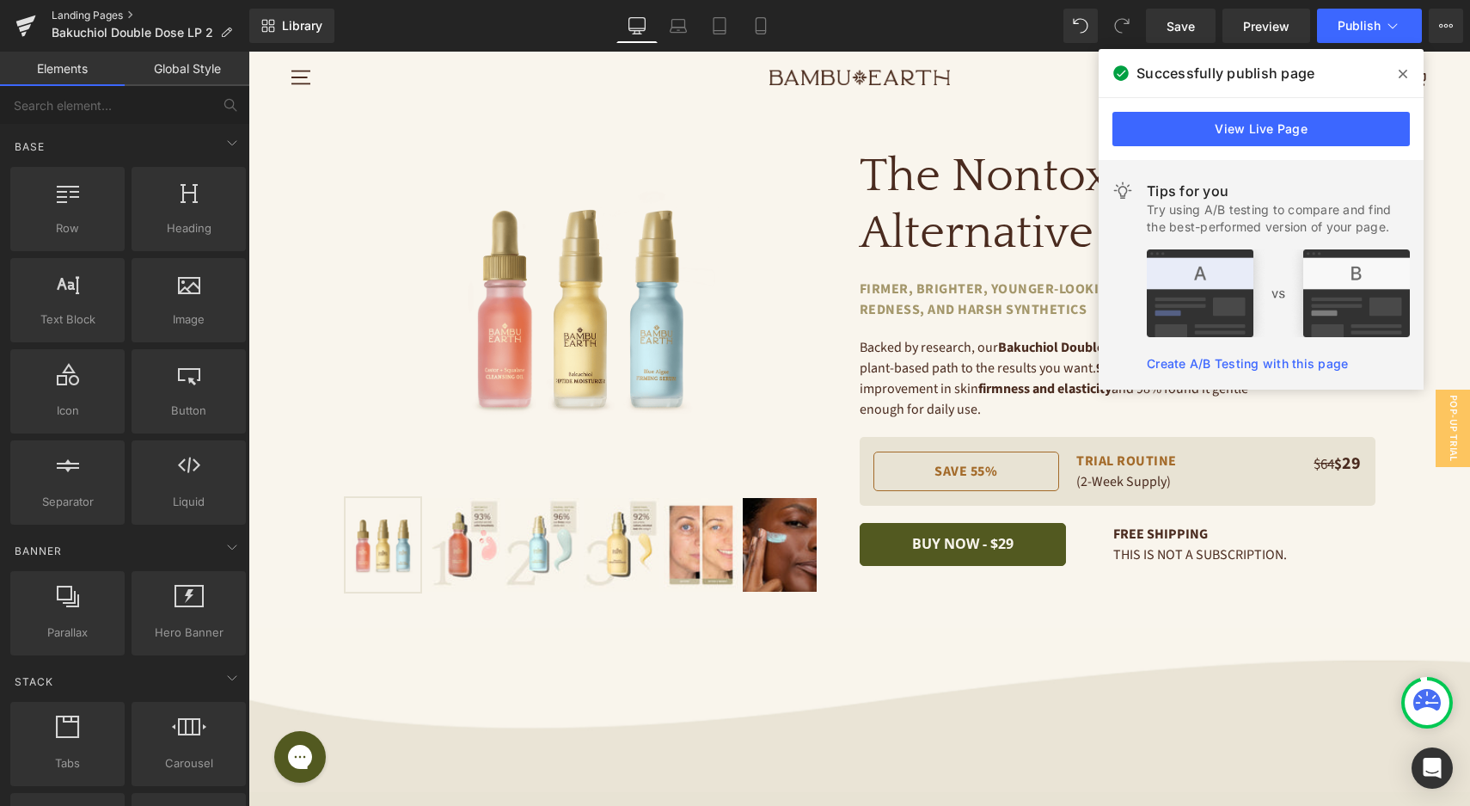
click at [101, 18] on link "Landing Pages" at bounding box center [151, 16] width 198 height 14
